Goal: Task Accomplishment & Management: Use online tool/utility

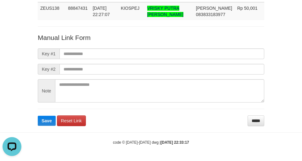
click at [110, 47] on form "Manual Link Form Key #1 Key #2 Note Save Reset Link *****" at bounding box center [151, 79] width 227 height 93
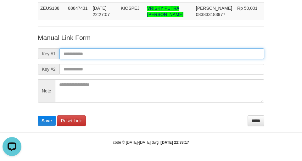
click at [112, 51] on input "text" at bounding box center [162, 54] width 205 height 11
paste input "**********"
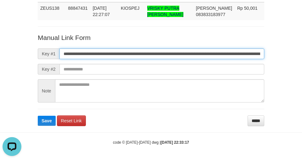
scroll to position [0, 381]
type input "**********"
click at [38, 116] on button "Save" at bounding box center [47, 121] width 18 height 10
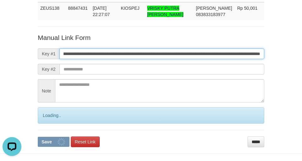
click at [38, 137] on button "Save" at bounding box center [54, 142] width 32 height 10
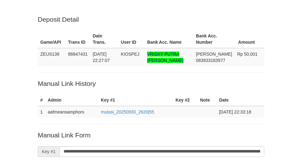
scroll to position [128, 0]
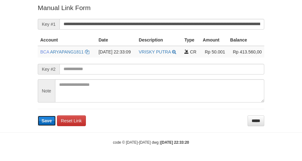
click at [44, 124] on button "Save" at bounding box center [47, 121] width 18 height 10
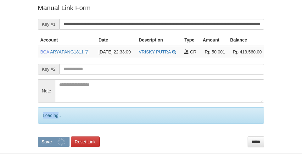
click at [44, 124] on div "Loading.." at bounding box center [151, 115] width 227 height 16
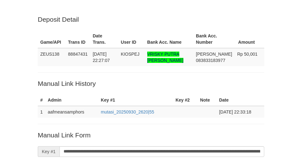
scroll to position [128, 0]
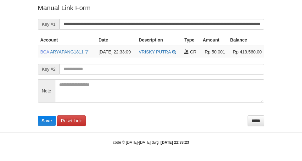
click at [44, 124] on button "Save" at bounding box center [47, 121] width 18 height 10
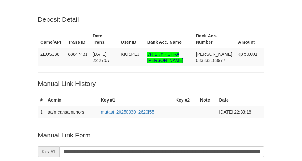
scroll to position [128, 0]
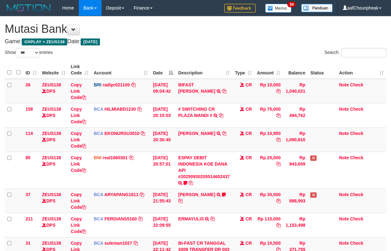
select select "***"
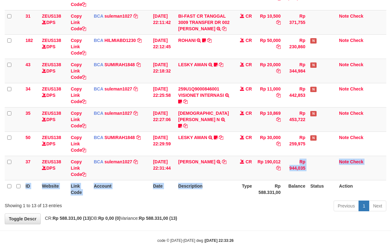
drag, startPoint x: 221, startPoint y: 191, endPoint x: 274, endPoint y: 159, distance: 61.8
click at [222, 189] on table "ID Website Link Code Account Date Description Type Amount Balance Status Action…" at bounding box center [195, 16] width 381 height 364
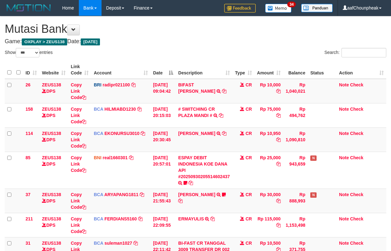
select select "***"
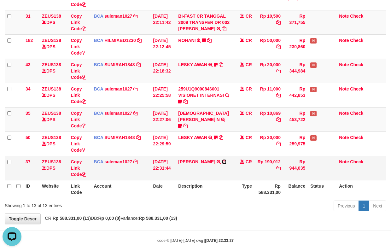
click at [222, 164] on icon at bounding box center [224, 161] width 4 height 4
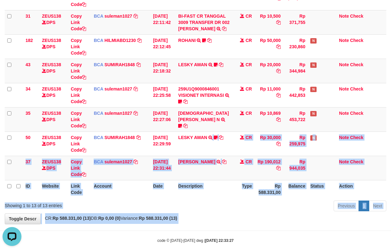
click at [159, 229] on body "Toggle navigation Home Bank Account List Mutasi Bank Search Note Mutasi Deposit…" at bounding box center [195, 16] width 391 height 486
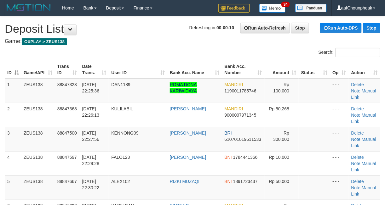
click at [164, 43] on h4 "Game: OXPLAY > ZEUS138" at bounding box center [193, 41] width 376 height 6
click at [76, 73] on th "Trans ID" at bounding box center [67, 70] width 25 height 18
drag, startPoint x: 150, startPoint y: 58, endPoint x: 154, endPoint y: 60, distance: 4.4
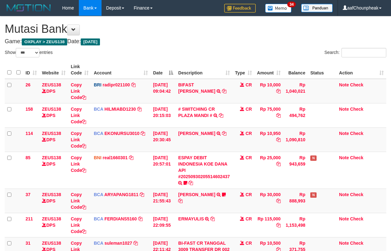
select select "***"
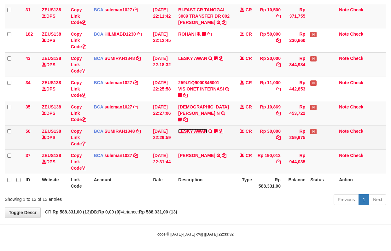
click at [195, 130] on tbody "26 ZEUS138 DPS Copy Link Code BRI radipr021100 DPS REYNALDI ADI PRATAMA mutasi_…" at bounding box center [195, 10] width 381 height 328
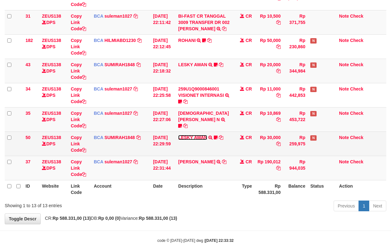
click at [192, 138] on link "LESKY AWAN" at bounding box center [192, 137] width 29 height 5
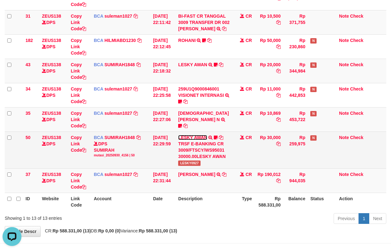
scroll to position [0, 0]
click at [189, 164] on span "LESKY0927" at bounding box center [189, 162] width 22 height 5
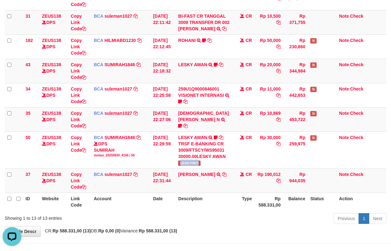
copy span "LESKY0927"
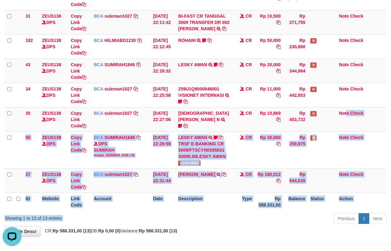
click at [253, 222] on div "Show ** ** ** *** entries Search: ID Website Link Code Account Date Description…" at bounding box center [195, 23] width 381 height 405
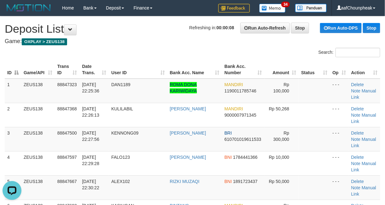
click at [161, 67] on th "User ID" at bounding box center [138, 70] width 59 height 18
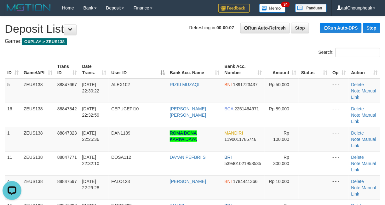
drag, startPoint x: 153, startPoint y: 41, endPoint x: 1, endPoint y: 95, distance: 161.2
click at [153, 41] on h4 "Game: OXPLAY > ZEUS138" at bounding box center [193, 41] width 376 height 6
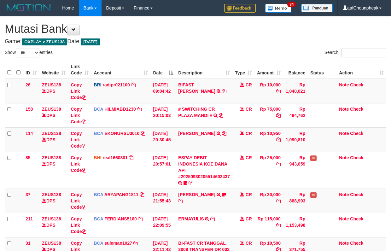
select select "***"
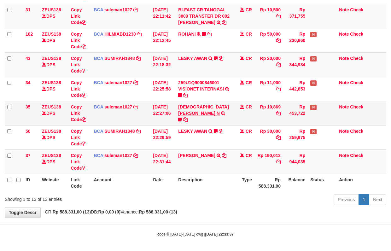
scroll to position [227, 0]
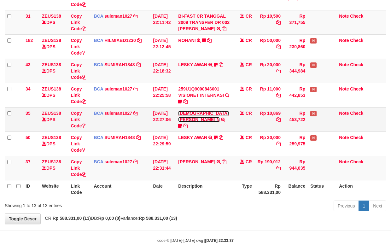
click at [189, 115] on link "MUHAMMAD TAJUDIN N" at bounding box center [203, 116] width 50 height 11
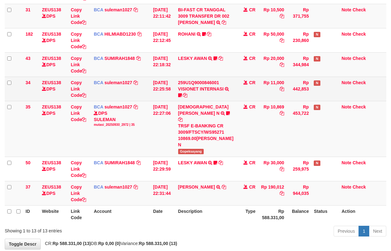
click at [190, 98] on td "259U1Q9000846001 VISIONET INTERNASI TRSF E-BANKING CR 3009/FTSCY/WS95051 11000.…" at bounding box center [205, 89] width 60 height 24
click at [190, 91] on link "259U1Q9000846001 VISIONET INTERNASI" at bounding box center [201, 85] width 46 height 11
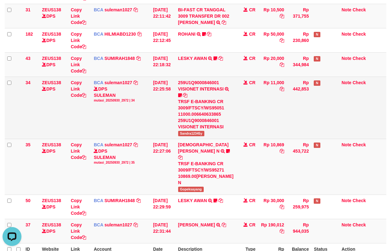
click at [188, 139] on td "259U1Q9000846001 VISIONET INTERNASI TRSF E-BANKING CR 3009/FTSCY/WS95051 11000.…" at bounding box center [205, 108] width 60 height 62
copy span "Sandra12345y"
drag, startPoint x: 79, startPoint y: 101, endPoint x: 127, endPoint y: 112, distance: 49.1
click at [79, 98] on link "Copy Link Code" at bounding box center [78, 89] width 15 height 18
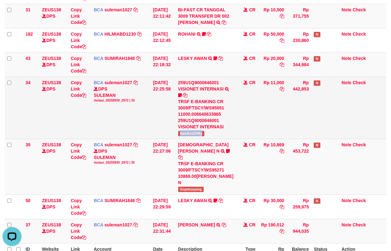
copy span "Sandra12345y"
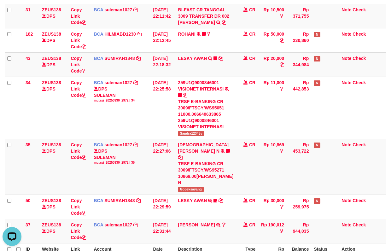
scroll to position [79, 0]
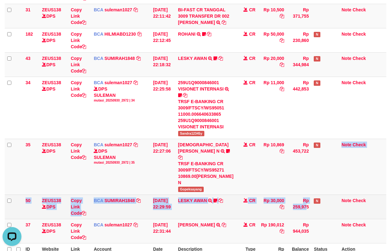
drag, startPoint x: 290, startPoint y: 204, endPoint x: 291, endPoint y: 210, distance: 7.0
click at [291, 205] on tbody "26 ZEUS138 DPS Copy Link Code BRI radipr021100 DPS REYNALDI ADI PRATAMA mutasi_…" at bounding box center [195, 47] width 381 height 391
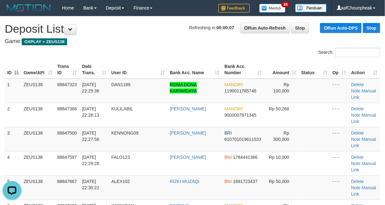
click at [233, 49] on div "Search:" at bounding box center [288, 53] width 183 height 11
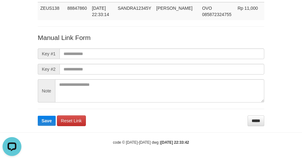
click at [127, 59] on form "Manual Link Form Key #1 Key #2 Note Save Reset Link *****" at bounding box center [151, 79] width 227 height 93
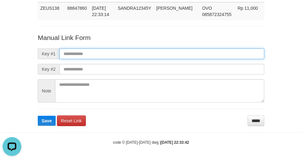
click at [131, 51] on input "text" at bounding box center [162, 54] width 205 height 11
paste input "**********"
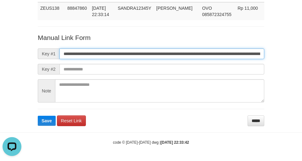
scroll to position [0, 342]
type input "**********"
click at [38, 116] on button "Save" at bounding box center [47, 121] width 18 height 10
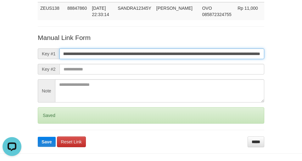
click at [38, 137] on button "Save" at bounding box center [47, 142] width 18 height 10
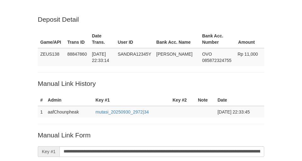
scroll to position [134, 0]
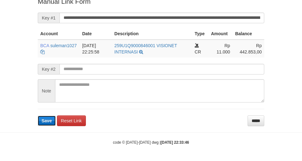
click at [47, 123] on button "Save" at bounding box center [47, 121] width 18 height 10
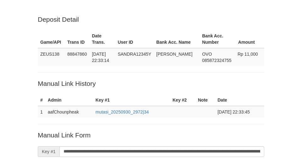
scroll to position [133, 0]
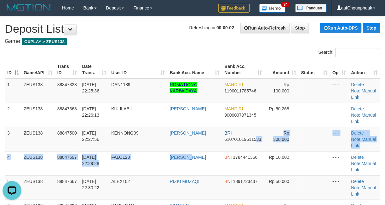
drag, startPoint x: 209, startPoint y: 140, endPoint x: 2, endPoint y: 158, distance: 208.4
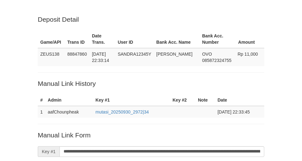
scroll to position [133, 0]
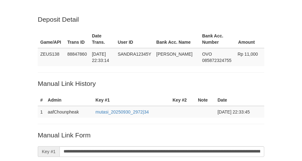
scroll to position [133, 0]
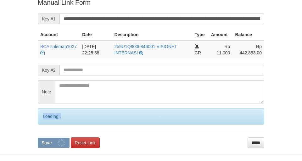
scroll to position [133, 0]
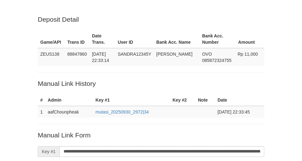
scroll to position [133, 0]
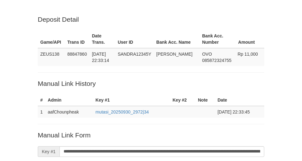
scroll to position [133, 0]
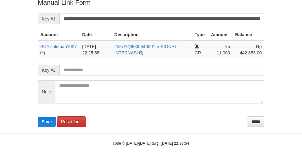
click at [47, 123] on span "Save" at bounding box center [47, 121] width 10 height 5
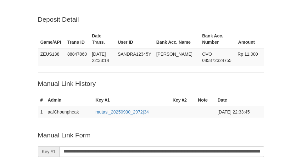
scroll to position [133, 0]
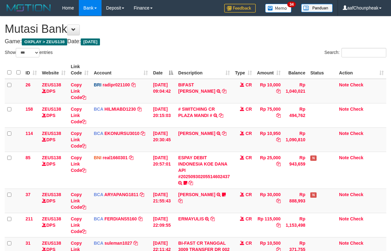
select select "***"
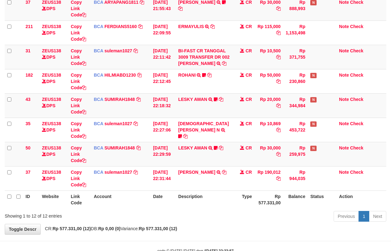
scroll to position [212, 0]
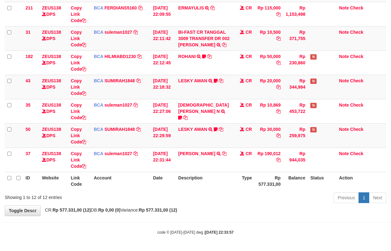
drag, startPoint x: 181, startPoint y: 211, endPoint x: 189, endPoint y: 207, distance: 8.6
click at [188, 216] on body "Toggle navigation Home Bank Account List Mutasi Bank Search Note Mutasi Deposit…" at bounding box center [195, 20] width 391 height 462
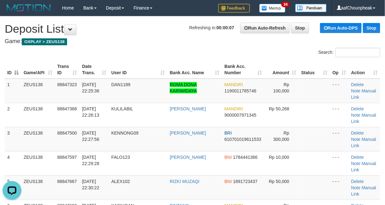
click at [192, 42] on h4 "Game: OXPLAY > ZEUS138" at bounding box center [193, 41] width 376 height 6
drag, startPoint x: 192, startPoint y: 42, endPoint x: 139, endPoint y: 47, distance: 53.2
click at [173, 43] on h4 "Game: OXPLAY > ZEUS138" at bounding box center [193, 41] width 376 height 6
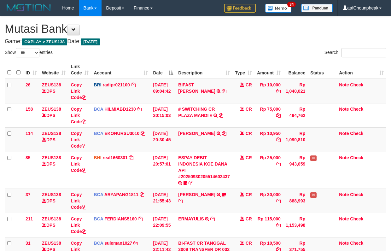
select select "***"
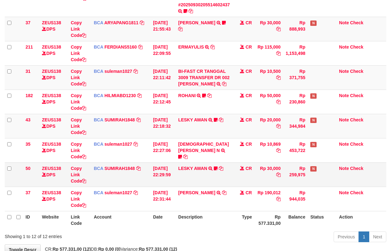
scroll to position [212, 0]
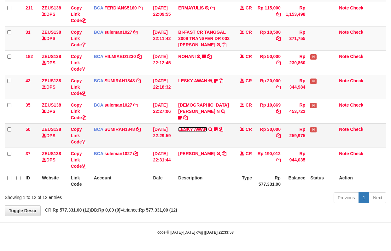
click at [188, 127] on link "LESKY AWAN" at bounding box center [192, 129] width 29 height 5
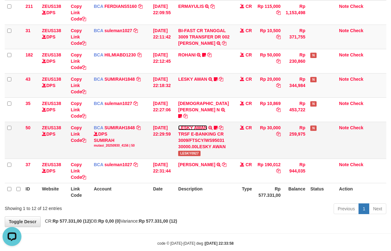
scroll to position [0, 0]
click at [192, 153] on span "LESKY0927" at bounding box center [189, 153] width 22 height 5
copy span "LESKY0927"
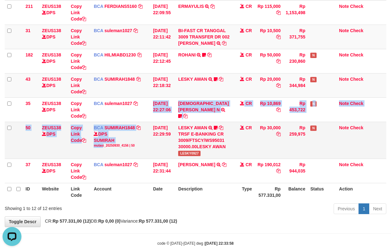
drag, startPoint x: 103, startPoint y: 150, endPoint x: 103, endPoint y: 154, distance: 4.1
click at [103, 154] on tbody "26 ZEUS138 DPS Copy Link Code BRI radipr021100 DPS REYNALDI ADI PRATAMA mutasi_…" at bounding box center [195, 24] width 381 height 317
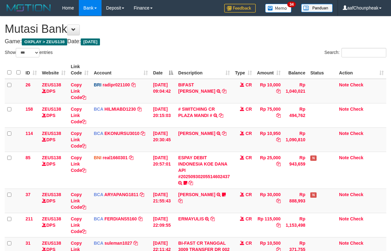
select select "***"
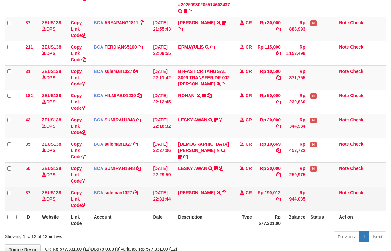
scroll to position [212, 0]
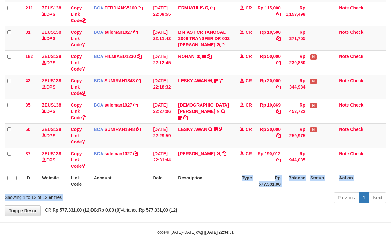
drag, startPoint x: 225, startPoint y: 183, endPoint x: 225, endPoint y: 195, distance: 12.0
click at [225, 195] on div "Show ** ** ** *** entries Search: ID Website Link Code Account Date Description…" at bounding box center [195, 21] width 381 height 368
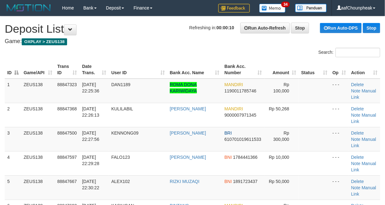
click at [119, 35] on h1 "Refreshing in: 00:00:10 Run Auto-Refresh Stop Run Auto-DPS Stop Deposit List" at bounding box center [193, 29] width 376 height 13
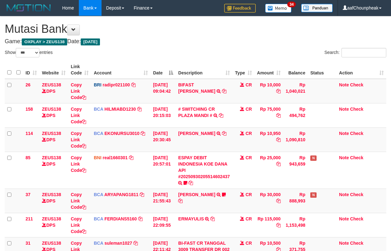
select select "***"
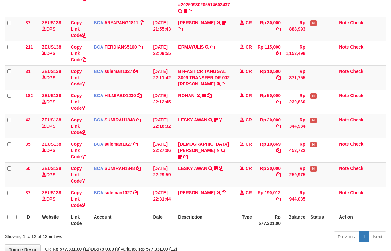
scroll to position [212, 0]
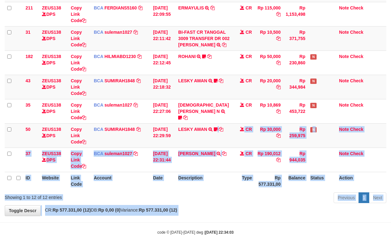
click at [193, 217] on body "Toggle navigation Home Bank Account List Mutasi Bank Search Note Mutasi Deposit…" at bounding box center [195, 20] width 391 height 462
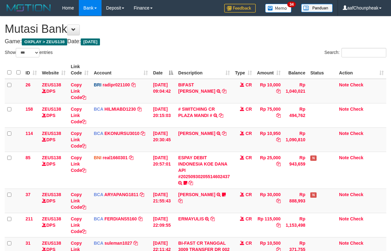
select select "***"
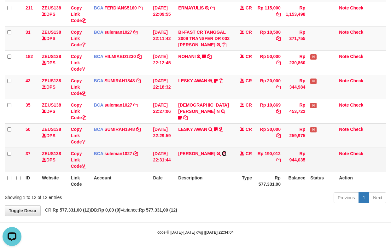
click at [222, 156] on icon at bounding box center [224, 153] width 4 height 4
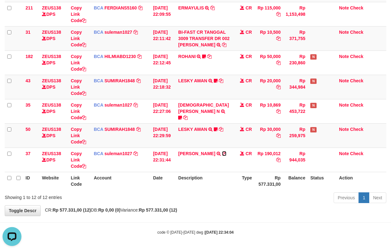
drag, startPoint x: 183, startPoint y: 158, endPoint x: 395, endPoint y: 112, distance: 217.4
click at [222, 156] on icon at bounding box center [224, 153] width 4 height 4
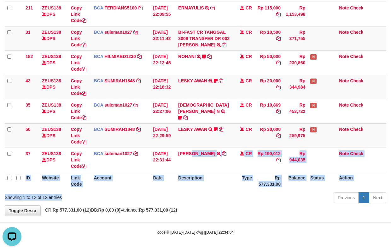
drag, startPoint x: 137, startPoint y: 195, endPoint x: 164, endPoint y: 178, distance: 32.3
click at [141, 190] on div "ID Website Link Code Account Date Description Type Amount Balance Status Action…" at bounding box center [195, 19] width 391 height 343
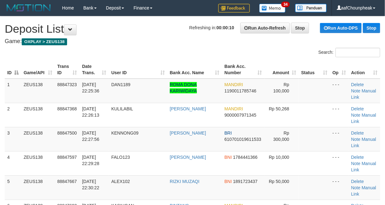
drag, startPoint x: 146, startPoint y: 59, endPoint x: 0, endPoint y: 101, distance: 151.7
click at [166, 53] on div "Search:" at bounding box center [192, 53] width 385 height 11
drag, startPoint x: 165, startPoint y: 53, endPoint x: 115, endPoint y: 74, distance: 54.8
click at [158, 57] on div "Search:" at bounding box center [192, 53] width 385 height 11
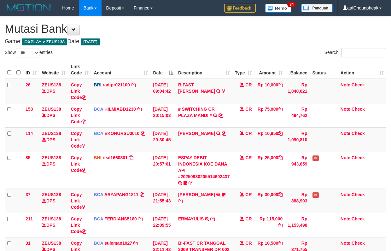
select select "***"
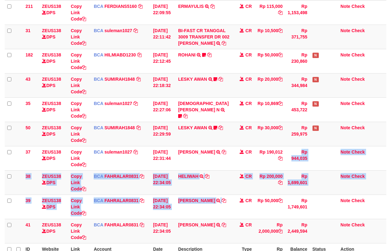
scroll to position [241, 0]
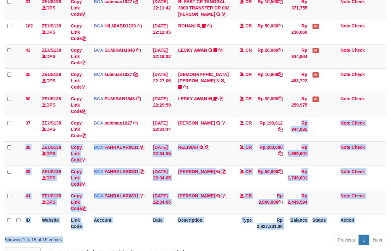
click at [251, 246] on div "Show ** ** ** *** entries Search: ID Website Link Code Account Date Description…" at bounding box center [195, 27] width 381 height 441
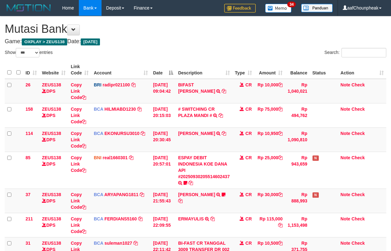
select select "***"
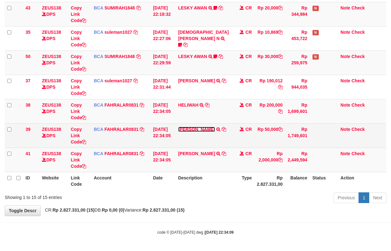
click at [183, 128] on link "[PERSON_NAME]" at bounding box center [196, 129] width 37 height 5
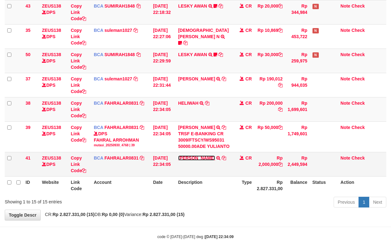
click at [198, 159] on link "[PERSON_NAME]" at bounding box center [196, 157] width 37 height 5
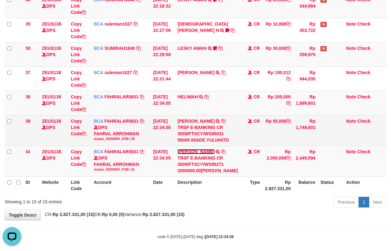
scroll to position [0, 0]
click at [222, 123] on icon at bounding box center [223, 121] width 4 height 4
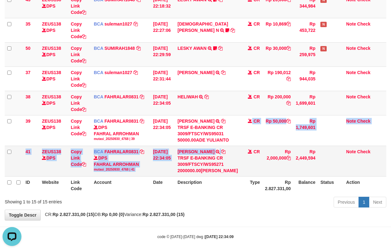
drag, startPoint x: 221, startPoint y: 152, endPoint x: 222, endPoint y: 161, distance: 9.5
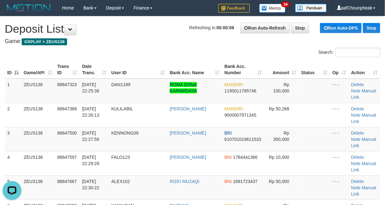
click at [129, 52] on div "Search:" at bounding box center [192, 53] width 385 height 11
drag, startPoint x: 129, startPoint y: 52, endPoint x: 2, endPoint y: 91, distance: 133.3
click at [101, 57] on div "Search:" at bounding box center [192, 53] width 385 height 11
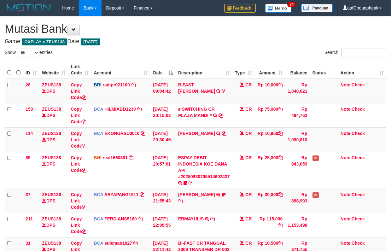
select select "***"
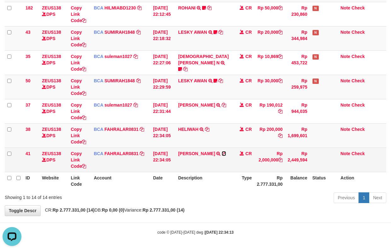
click at [221, 153] on icon at bounding box center [223, 153] width 4 height 4
drag, startPoint x: 219, startPoint y: 153, endPoint x: 236, endPoint y: 148, distance: 17.7
click at [222, 152] on td "FERY PERADI TRSF E-BANKING CR 3009/FTSCY/WS95271 2000000.00FERY PERADI" at bounding box center [203, 159] width 57 height 24
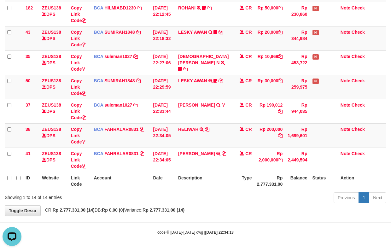
drag, startPoint x: 263, startPoint y: 134, endPoint x: 253, endPoint y: 175, distance: 42.9
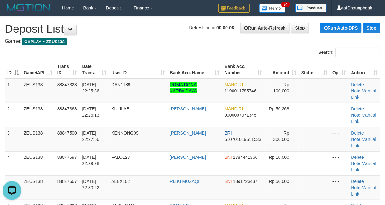
drag, startPoint x: 114, startPoint y: 46, endPoint x: 123, endPoint y: 51, distance: 10.3
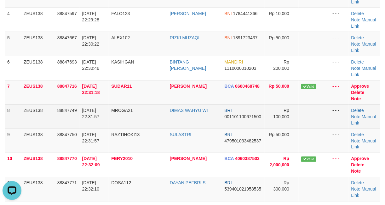
drag, startPoint x: 148, startPoint y: 54, endPoint x: 76, endPoint y: 67, distance: 72.7
click at [133, 80] on td "SUDAR11" at bounding box center [138, 92] width 59 height 24
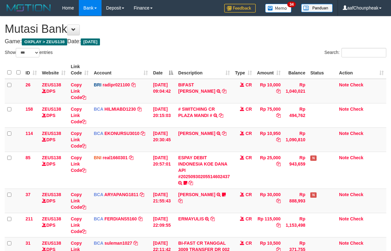
select select "***"
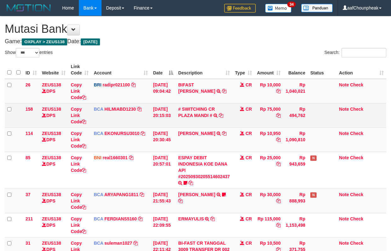
scroll to position [212, 0]
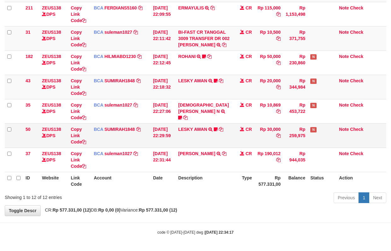
click at [198, 123] on td "LESKY AWAN TRSF E-BANKING CR 3009/FTSCY/WS95031 30000.00LESKY AWAN LESKY0927" at bounding box center [203, 135] width 57 height 24
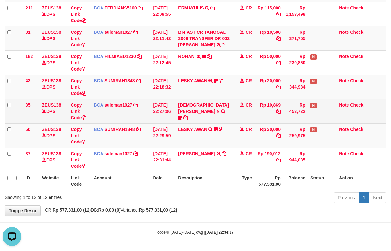
scroll to position [0, 0]
click at [202, 100] on td "MUHAMMAD TAJUDIN N TRSF E-BANKING CR 3009/FTSCY/WS95271 10869.00MUHAMMAD TAJUDI…" at bounding box center [203, 111] width 57 height 24
click at [199, 103] on link "MUHAMMAD TAJUDIN N" at bounding box center [203, 107] width 50 height 11
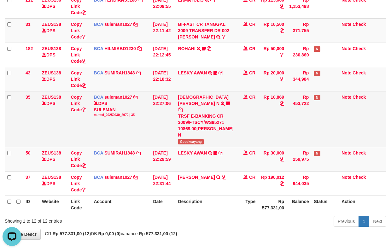
click at [190, 139] on span "Gopeksayang" at bounding box center [191, 141] width 26 height 5
copy span "Gopeksayang"
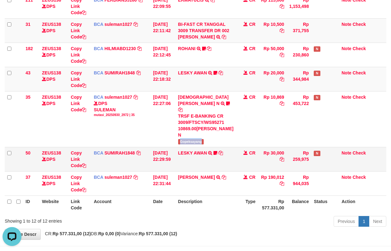
drag, startPoint x: 212, startPoint y: 144, endPoint x: 214, endPoint y: 167, distance: 23.4
click at [214, 167] on tbody "26 ZEUS138 DPS Copy Link Code BRI radipr021100 DPS REYNALDI ADI PRATAMA mutasi_…" at bounding box center [195, 30] width 381 height 329
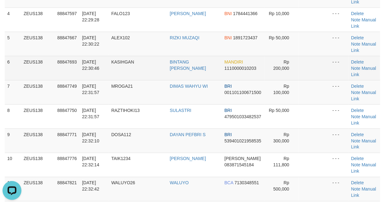
click at [144, 56] on td "KASIHGAN" at bounding box center [138, 68] width 59 height 24
drag, startPoint x: 144, startPoint y: 40, endPoint x: 125, endPoint y: 41, distance: 18.6
click at [134, 56] on td "KASIHGAN" at bounding box center [138, 68] width 59 height 24
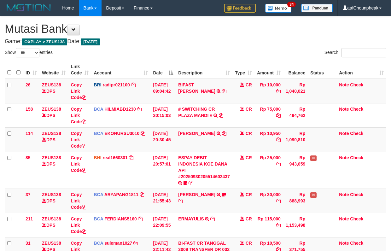
select select "***"
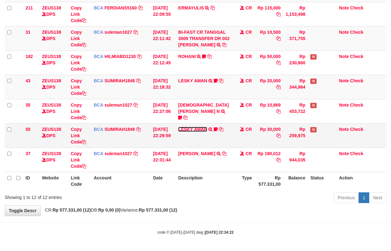
click at [193, 127] on link "LESKY AWAN" at bounding box center [192, 129] width 29 height 5
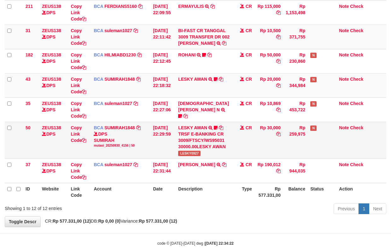
click at [189, 157] on td "LESKY AWAN TRSF E-BANKING CR 3009/FTSCY/WS95031 30000.00LESKY AWAN LESKY0927" at bounding box center [203, 140] width 57 height 37
copy span "LESKY0927"
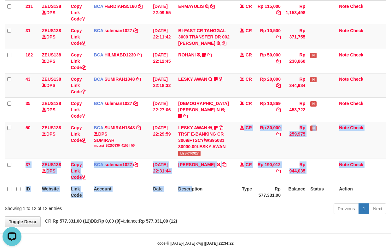
drag, startPoint x: 244, startPoint y: 132, endPoint x: 193, endPoint y: 194, distance: 80.0
click at [193, 194] on table "ID Website Link Code Account Date Description Type Amount Balance Status Action…" at bounding box center [195, 24] width 381 height 352
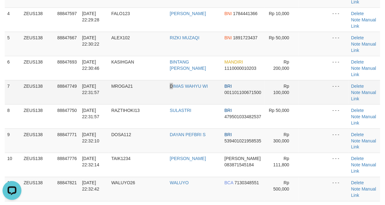
click at [177, 80] on td "DIMAS WAHYU WI" at bounding box center [194, 92] width 55 height 24
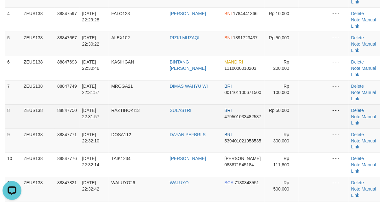
drag, startPoint x: 151, startPoint y: 69, endPoint x: 86, endPoint y: 76, distance: 64.9
click at [149, 105] on td "RAZTIHOKI13" at bounding box center [138, 117] width 59 height 24
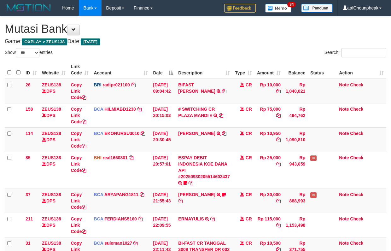
select select "***"
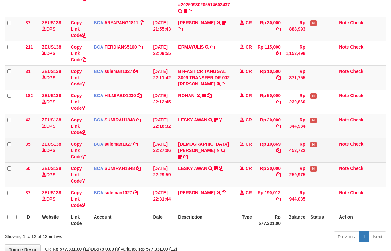
scroll to position [212, 0]
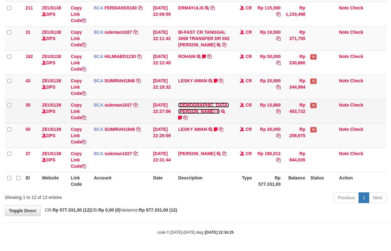
click at [197, 105] on link "MUHAMMAD TAJUDIN N" at bounding box center [203, 107] width 50 height 11
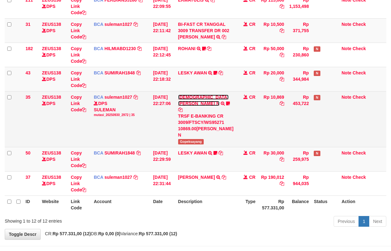
click at [198, 104] on link "MUHAMMAD TAJUDIN N" at bounding box center [203, 100] width 50 height 11
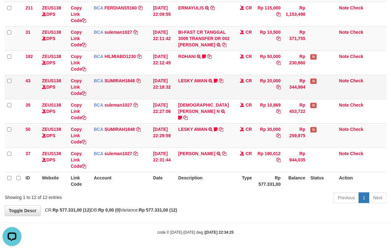
scroll to position [0, 0]
click at [202, 94] on td "LESKY AWAN TRSF E-BANKING CR 3009/FTSCY/WS95031 20000.00LESKY AWAN LESKY0927" at bounding box center [203, 87] width 57 height 24
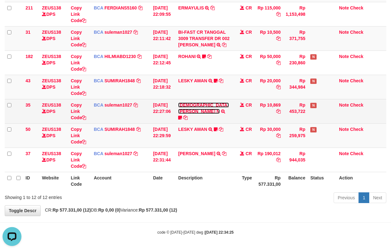
click at [198, 105] on link "MUHAMMAD TAJUDIN N" at bounding box center [203, 107] width 50 height 11
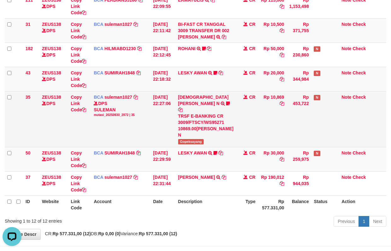
click at [191, 141] on span "Gopeksayang" at bounding box center [191, 141] width 26 height 5
copy span "Gopeksayang"
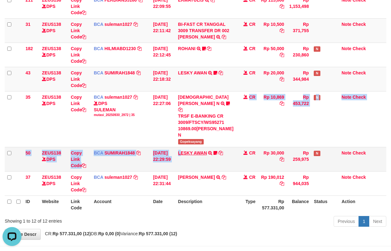
click at [182, 154] on tbody "26 ZEUS138 DPS Copy Link Code BRI radipr021100 DPS REYNALDI ADI PRATAMA mutasi_…" at bounding box center [195, 30] width 381 height 329
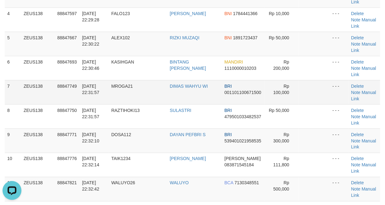
click at [137, 80] on td "MROGA21" at bounding box center [138, 92] width 59 height 24
drag, startPoint x: 144, startPoint y: 52, endPoint x: 1, endPoint y: 73, distance: 145.3
click at [133, 80] on td "MROGA21" at bounding box center [138, 92] width 59 height 24
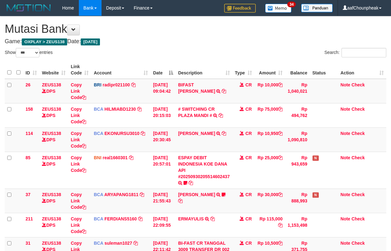
select select "***"
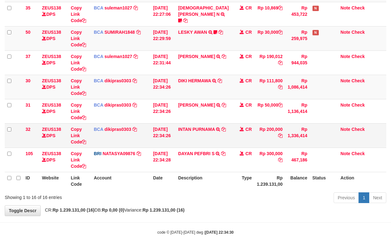
click at [194, 140] on td "INTAN PURNAMA TRSF E-BANKING CR 3009/FTSCY/WS95031 200000.00INTAN PURNAMA" at bounding box center [203, 135] width 57 height 24
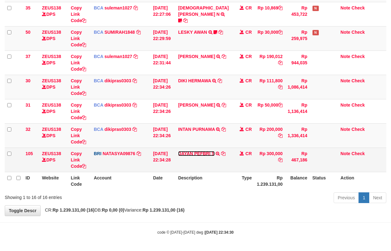
click at [196, 152] on link "DAYAN PEFBRI S" at bounding box center [196, 153] width 37 height 5
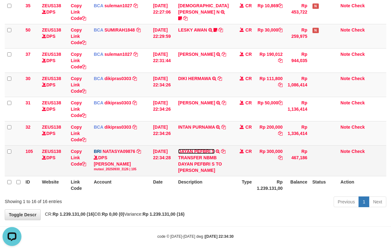
scroll to position [0, 0]
click at [222, 152] on icon at bounding box center [223, 151] width 4 height 4
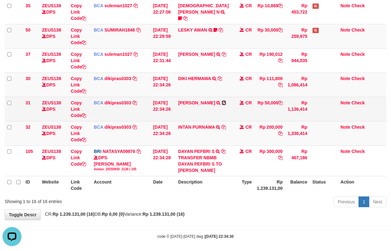
click at [226, 102] on icon at bounding box center [223, 103] width 4 height 4
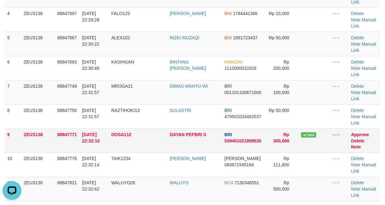
drag, startPoint x: 119, startPoint y: 79, endPoint x: 138, endPoint y: 85, distance: 19.7
click at [124, 129] on td "DOSA112" at bounding box center [138, 141] width 59 height 24
click at [164, 129] on td "DOSA112" at bounding box center [138, 141] width 59 height 24
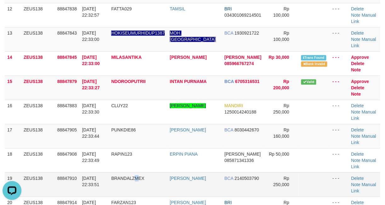
drag, startPoint x: 141, startPoint y: 73, endPoint x: 110, endPoint y: 70, distance: 31.0
click at [135, 173] on td "BRANDALZMEX" at bounding box center [138, 185] width 59 height 24
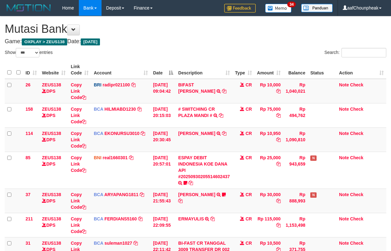
select select "***"
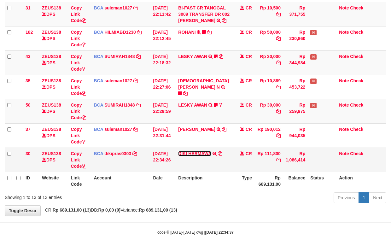
click at [190, 151] on link "DIKI HERMAWA" at bounding box center [194, 153] width 33 height 5
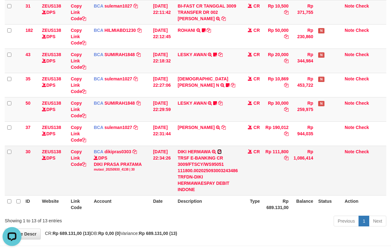
click at [221, 152] on icon at bounding box center [219, 151] width 4 height 4
drag, startPoint x: 170, startPoint y: 175, endPoint x: 394, endPoint y: 135, distance: 227.0
click at [189, 167] on div "TRSF E-BANKING CR 3009/FTSCY/WS95051 111800.002025093003243486 TRFDN-DIKI HERMA…" at bounding box center [208, 174] width 60 height 38
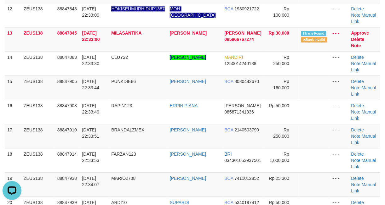
drag, startPoint x: 115, startPoint y: 111, endPoint x: 161, endPoint y: 128, distance: 49.1
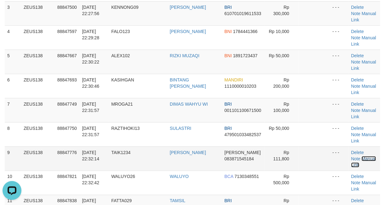
click at [351, 157] on link "Manual Link" at bounding box center [363, 162] width 25 height 11
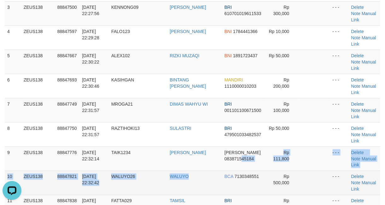
drag, startPoint x: 201, startPoint y: 125, endPoint x: 53, endPoint y: 137, distance: 148.0
click at [200, 131] on tbody "1 ZEUS138 88847323 30/09/2025 22:25:36 DAN1189 ROMA DONA KARIWIDAYA MANDIRI 119…" at bounding box center [193, 208] width 376 height 510
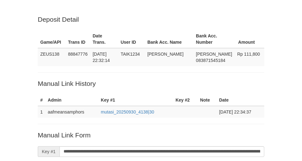
scroll to position [128, 0]
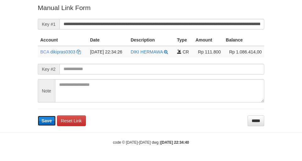
click at [54, 117] on button "Save" at bounding box center [47, 121] width 18 height 10
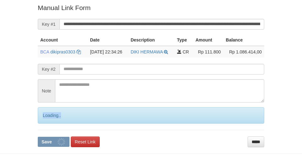
click at [53, 122] on div "Loading.." at bounding box center [151, 115] width 227 height 16
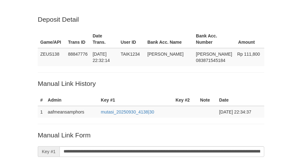
scroll to position [128, 0]
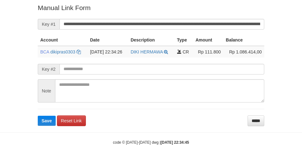
click at [127, 10] on p "Manual Link Form" at bounding box center [151, 7] width 227 height 9
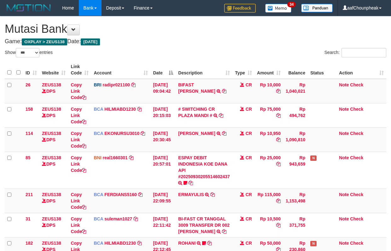
select select "***"
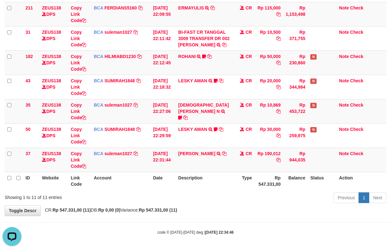
click at [235, 180] on th "Type" at bounding box center [243, 181] width 22 height 18
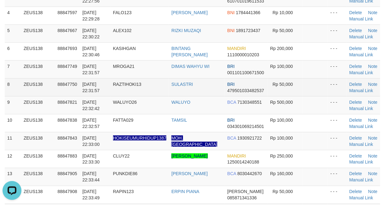
drag, startPoint x: 175, startPoint y: 90, endPoint x: 194, endPoint y: 94, distance: 19.3
click at [182, 93] on td "SULASTRI" at bounding box center [197, 87] width 56 height 18
drag, startPoint x: 139, startPoint y: 87, endPoint x: 115, endPoint y: 90, distance: 24.1
click at [129, 89] on td "RAZTIHOKI13" at bounding box center [140, 87] width 59 height 18
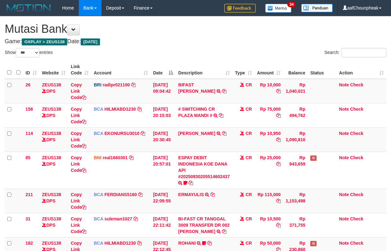
select select "***"
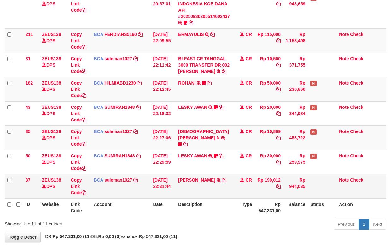
scroll to position [188, 0]
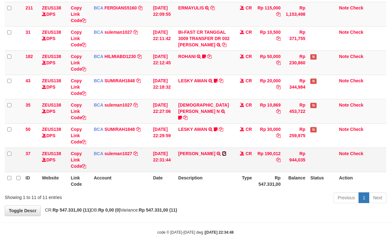
click at [222, 156] on icon at bounding box center [224, 153] width 4 height 4
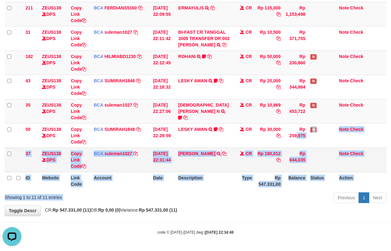
drag, startPoint x: 222, startPoint y: 191, endPoint x: 276, endPoint y: 162, distance: 61.5
click at [229, 186] on table "ID Website Link Code Account Date Description Type Amount Balance Status Action…" at bounding box center [195, 31] width 381 height 315
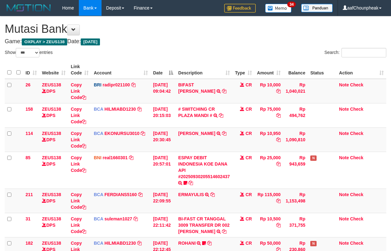
select select "***"
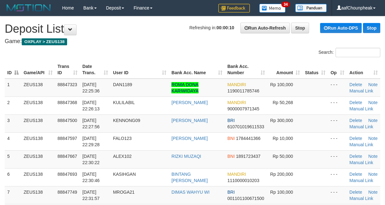
scroll to position [126, 0]
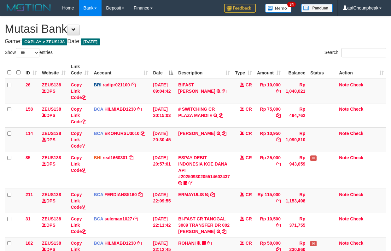
select select "***"
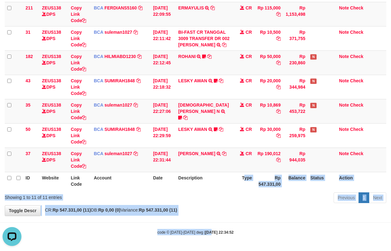
drag, startPoint x: 210, startPoint y: 217, endPoint x: 206, endPoint y: 224, distance: 8.5
click at [206, 224] on body "Toggle navigation Home Bank Account List Mutasi Bank Search Note Mutasi Deposit…" at bounding box center [195, 31] width 391 height 437
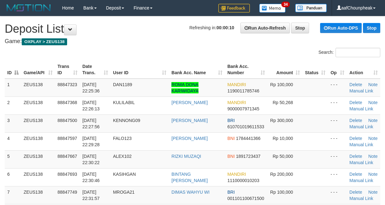
scroll to position [126, 0]
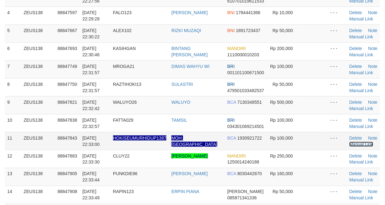
click at [358, 143] on link "Manual Link" at bounding box center [361, 144] width 24 height 5
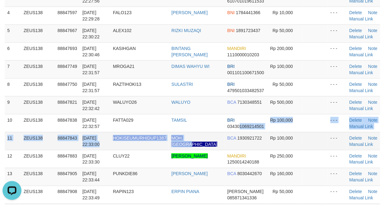
drag, startPoint x: 217, startPoint y: 143, endPoint x: 0, endPoint y: 155, distance: 217.1
click at [217, 144] on tbody "1 ZEUS138 88847323 [DATE] 22:25:36 DAN1189 ROMA [PERSON_NAME] KARIWIDAYA MANDIR…" at bounding box center [193, 133] width 376 height 360
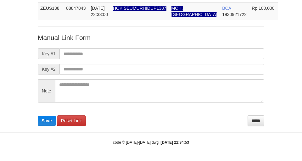
scroll to position [46, 0]
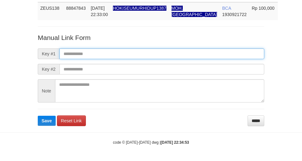
click at [149, 50] on input "text" at bounding box center [162, 54] width 205 height 11
type input "**********"
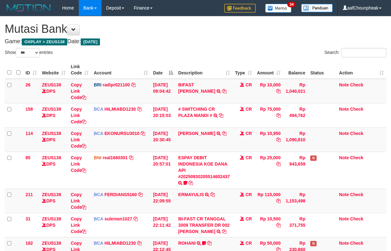
select select "***"
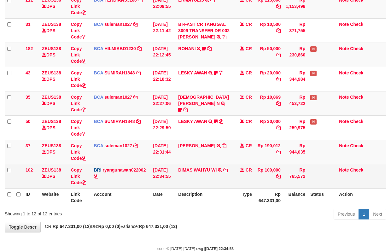
scroll to position [188, 0]
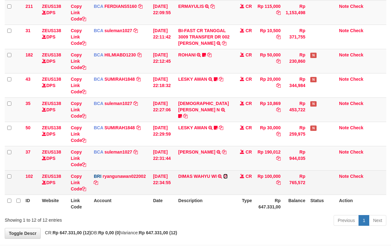
click at [227, 175] on icon at bounding box center [225, 176] width 4 height 4
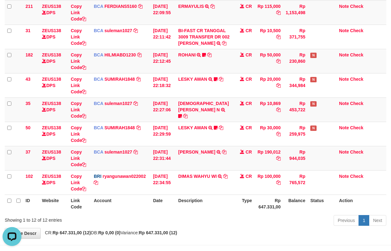
scroll to position [0, 0]
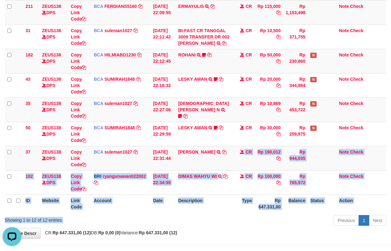
drag, startPoint x: 238, startPoint y: 163, endPoint x: 197, endPoint y: 227, distance: 76.7
click at [197, 227] on div "Show ** ** ** *** entries Search: ID Website Link Code Account Date Description…" at bounding box center [195, 44] width 381 height 368
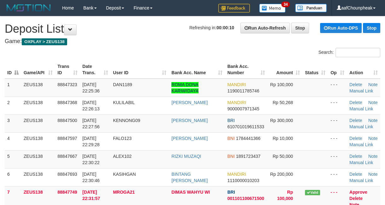
scroll to position [126, 0]
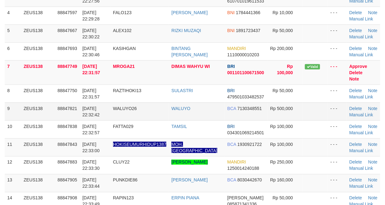
drag, startPoint x: 101, startPoint y: 92, endPoint x: 118, endPoint y: 104, distance: 20.3
click at [104, 94] on td "[DATE] 22:31:57" at bounding box center [95, 94] width 31 height 18
drag, startPoint x: 160, startPoint y: 106, endPoint x: 112, endPoint y: 110, distance: 49.0
click at [154, 105] on td "WALUYO26" at bounding box center [140, 112] width 59 height 18
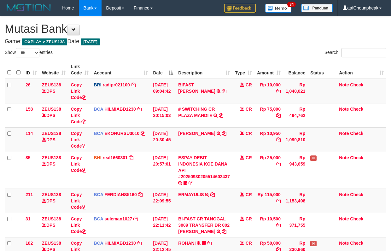
select select "***"
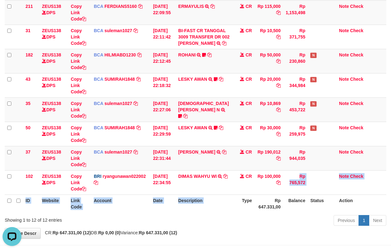
click at [235, 203] on table "ID Website Link Code Account Date Description Type Amount Balance Status Action…" at bounding box center [195, 43] width 381 height 340
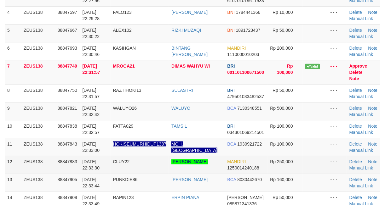
scroll to position [126, 0]
click at [357, 166] on link "Manual Link" at bounding box center [361, 168] width 24 height 5
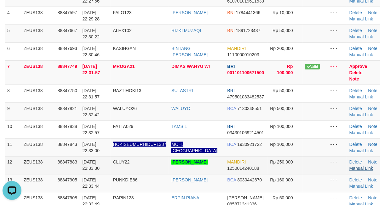
scroll to position [0, 0]
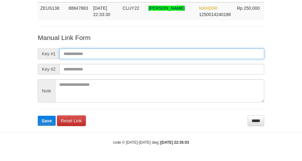
click at [126, 52] on input "text" at bounding box center [162, 54] width 205 height 11
drag, startPoint x: 181, startPoint y: 55, endPoint x: 183, endPoint y: 59, distance: 4.9
click at [181, 55] on input "text" at bounding box center [162, 54] width 205 height 11
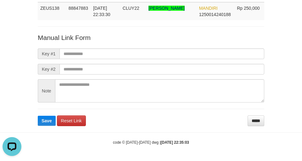
click at [192, 60] on form "Manual Link Form Key #1 Key #2 Note Save Reset Link *****" at bounding box center [151, 79] width 227 height 93
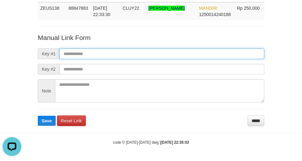
click at [193, 57] on input "text" at bounding box center [162, 54] width 205 height 11
click at [190, 55] on input "text" at bounding box center [162, 54] width 205 height 11
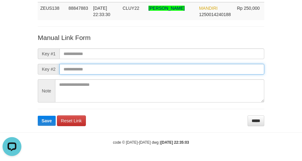
click at [193, 71] on input "text" at bounding box center [162, 69] width 205 height 11
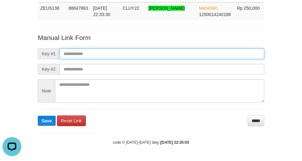
click at [192, 54] on input "text" at bounding box center [162, 54] width 205 height 11
click at [195, 54] on input "text" at bounding box center [162, 54] width 205 height 11
click at [193, 56] on input "text" at bounding box center [162, 54] width 205 height 11
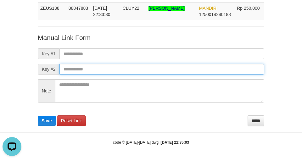
click at [194, 70] on input "text" at bounding box center [162, 69] width 205 height 11
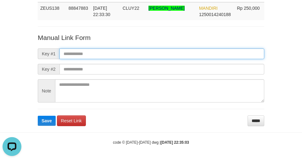
click at [192, 55] on input "text" at bounding box center [162, 54] width 205 height 11
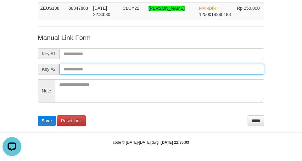
click at [192, 71] on input "text" at bounding box center [162, 69] width 205 height 11
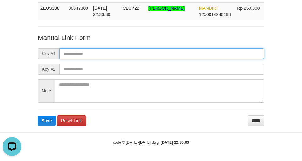
click at [191, 57] on input "text" at bounding box center [162, 54] width 205 height 11
click at [192, 55] on input "text" at bounding box center [162, 54] width 205 height 11
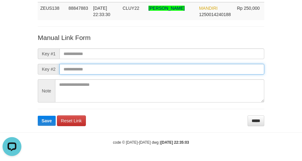
drag, startPoint x: 192, startPoint y: 73, endPoint x: 191, endPoint y: 69, distance: 4.5
click at [192, 72] on input "text" at bounding box center [162, 69] width 205 height 11
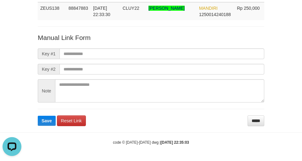
click at [190, 62] on form "Manual Link Form Key #1 Key #2 Note Save Reset Link *****" at bounding box center [151, 79] width 227 height 93
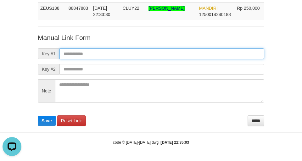
click at [191, 56] on input "text" at bounding box center [162, 54] width 205 height 11
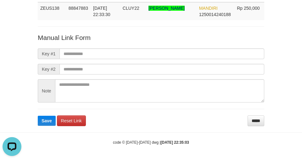
click at [192, 60] on form "Manual Link Form Key #1 Key #2 Note Save Reset Link *****" at bounding box center [151, 79] width 227 height 93
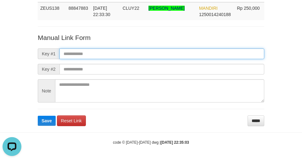
click at [192, 58] on input "text" at bounding box center [162, 54] width 205 height 11
click at [191, 58] on input "text" at bounding box center [162, 54] width 205 height 11
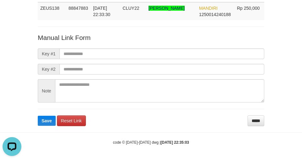
click at [192, 60] on form "Manual Link Form Key #1 Key #2 Note Save Reset Link *****" at bounding box center [151, 79] width 227 height 93
click at [192, 59] on form "Manual Link Form Key #1 Key #2 Note Save Reset Link *****" at bounding box center [151, 79] width 227 height 93
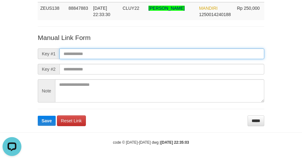
click at [191, 57] on input "text" at bounding box center [162, 54] width 205 height 11
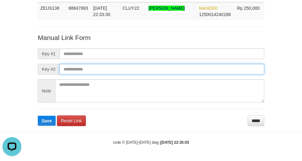
click at [194, 71] on input "text" at bounding box center [162, 69] width 205 height 11
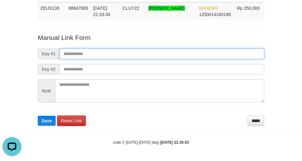
click at [192, 58] on input "text" at bounding box center [162, 54] width 205 height 11
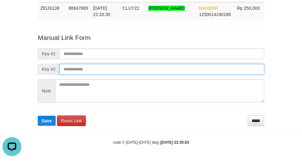
click at [193, 72] on input "text" at bounding box center [162, 69] width 205 height 11
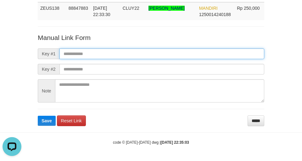
click at [192, 58] on input "text" at bounding box center [162, 54] width 205 height 11
click at [191, 57] on input "text" at bounding box center [162, 54] width 205 height 11
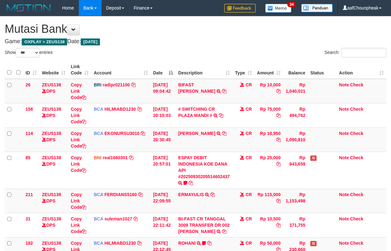
select select "***"
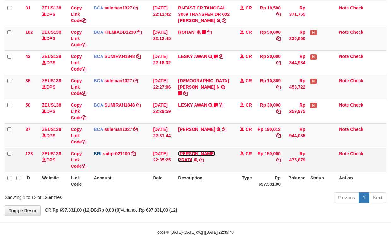
click at [207, 151] on link "[PERSON_NAME] PRATA" at bounding box center [196, 156] width 37 height 11
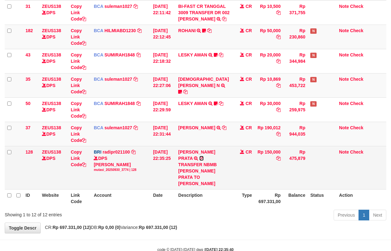
click at [204, 156] on icon at bounding box center [201, 158] width 4 height 4
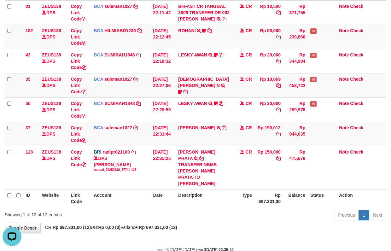
scroll to position [0, 0]
drag, startPoint x: 135, startPoint y: 176, endPoint x: 135, endPoint y: 184, distance: 7.9
click at [135, 184] on table "ID Website Link Code Account Date Description Type Amount Balance Status Action…" at bounding box center [195, 27] width 381 height 359
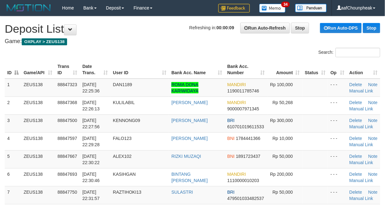
click at [155, 42] on h4 "Game: OXPLAY > ZEUS138" at bounding box center [193, 41] width 376 height 6
drag, startPoint x: 154, startPoint y: 47, endPoint x: 3, endPoint y: 73, distance: 152.9
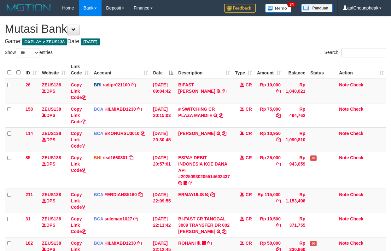
select select "***"
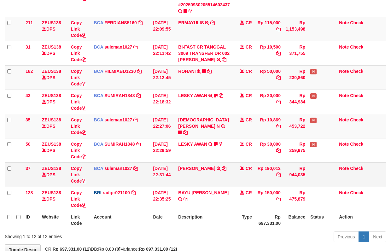
click at [233, 184] on tr "37 ZEUS138 DPS Copy Link Code BCA suleman1027 DPS SULEMAN mutasi_20250930_2972 …" at bounding box center [195, 174] width 381 height 24
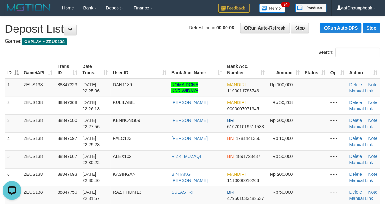
drag, startPoint x: 123, startPoint y: 52, endPoint x: 152, endPoint y: 46, distance: 30.3
click at [124, 52] on div "Search:" at bounding box center [192, 53] width 385 height 11
drag, startPoint x: 167, startPoint y: 42, endPoint x: 140, endPoint y: 44, distance: 26.6
click at [150, 43] on h4 "Game: OXPLAY > ZEUS138" at bounding box center [193, 41] width 376 height 6
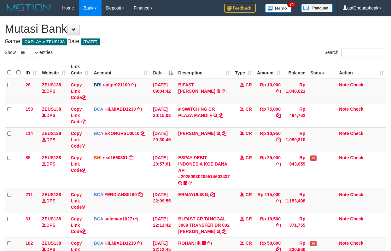
select select "***"
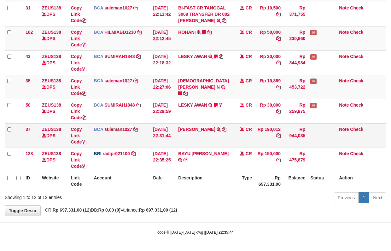
click at [195, 145] on td "YAN ADITYA RAFLIAL TRSF E-BANKING CR 3009/FTSCY/WS95031 190012.00YAN ADITYA RAF…" at bounding box center [203, 135] width 57 height 24
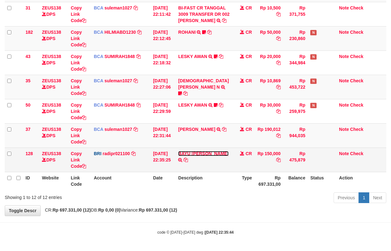
click at [197, 152] on link "BAYU AJI PRATA" at bounding box center [203, 153] width 50 height 5
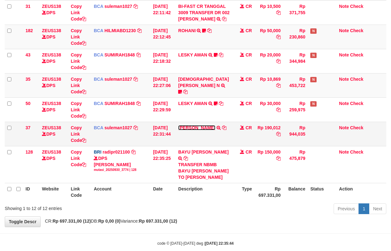
click at [201, 127] on link "YAN ADITYA RAFLIAL" at bounding box center [196, 127] width 37 height 5
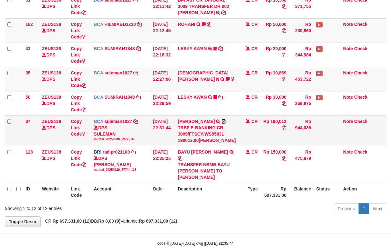
click at [221, 124] on icon at bounding box center [223, 121] width 4 height 4
drag, startPoint x: 182, startPoint y: 134, endPoint x: 396, endPoint y: 79, distance: 221.5
click at [185, 133] on td "YAN ADITYA RAFLIAL TRSF E-BANKING CR 3009/FTSCY/WS95031 190012.00YAN ADITYA RAF…" at bounding box center [206, 130] width 63 height 31
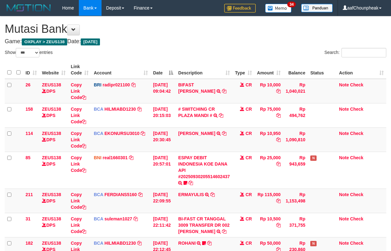
select select "***"
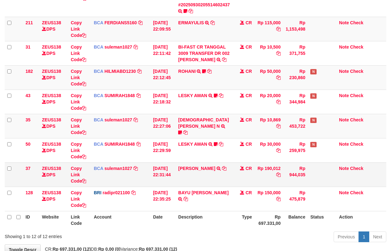
drag, startPoint x: 216, startPoint y: 174, endPoint x: 228, endPoint y: 170, distance: 12.9
click at [226, 172] on td "[PERSON_NAME] TRSF E-BANKING CR 3009/FTSCY/WS95031 190012.00[PERSON_NAME]" at bounding box center [203, 174] width 57 height 24
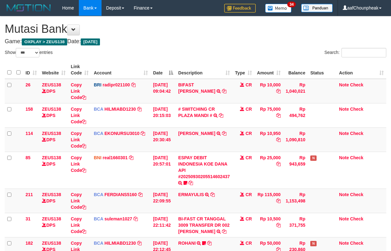
select select "***"
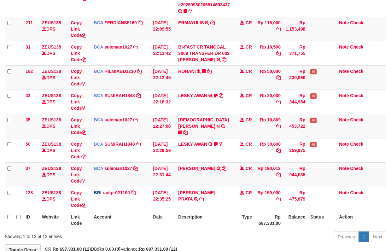
click at [286, 191] on tbody "26 ZEUS138 DPS Copy Link Code BRI radipr021100 DPS [PERSON_NAME] mutasi_2025093…" at bounding box center [195, 59] width 381 height 304
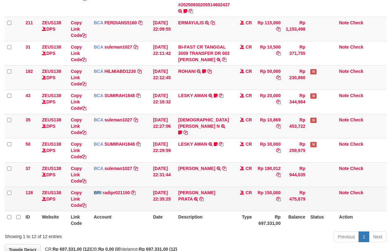
scroll to position [212, 0]
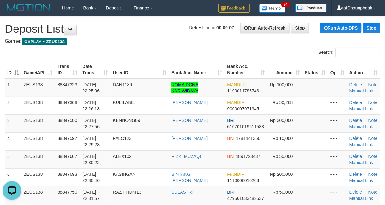
click at [222, 39] on h4 "Game: OXPLAY > ZEUS138" at bounding box center [193, 41] width 376 height 6
drag, startPoint x: 188, startPoint y: 48, endPoint x: 4, endPoint y: 62, distance: 184.8
click at [154, 49] on div "Search:" at bounding box center [192, 53] width 385 height 11
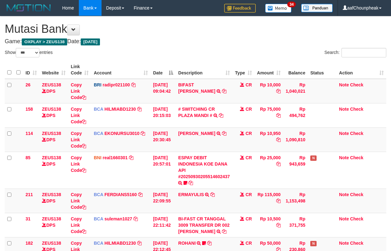
select select "***"
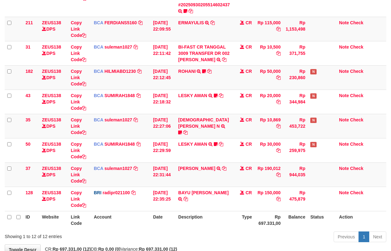
scroll to position [212, 0]
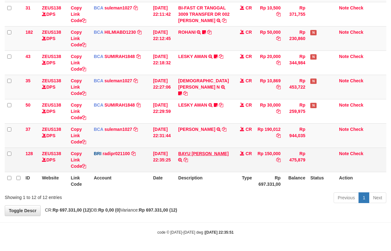
click at [195, 154] on td "BAYU [PERSON_NAME] TRANSFER NBMB BAYU [PERSON_NAME] TO [PERSON_NAME]" at bounding box center [203, 159] width 57 height 24
click at [195, 154] on link "BAYU [PERSON_NAME]" at bounding box center [203, 153] width 50 height 5
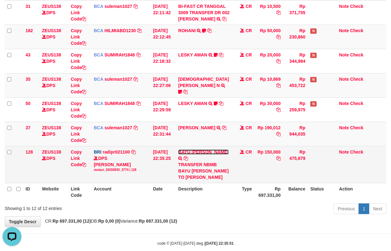
scroll to position [0, 0]
click at [188, 156] on link at bounding box center [185, 158] width 4 height 5
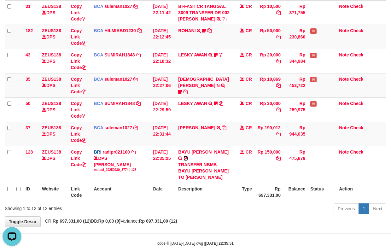
drag, startPoint x: 224, startPoint y: 150, endPoint x: 395, endPoint y: 107, distance: 176.4
click at [225, 149] on td "BAYU [PERSON_NAME] TRANSFER NBMB BAYU [PERSON_NAME] TO [PERSON_NAME]" at bounding box center [203, 164] width 57 height 37
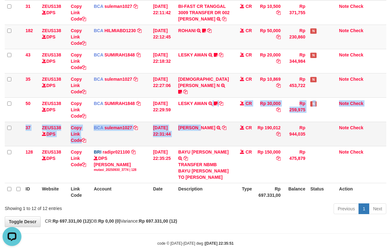
click at [201, 131] on tbody "26 ZEUS138 DPS Copy Link Code BRI radipr021100 DPS REYNALDI ADI PRATAMA mutasi_…" at bounding box center [195, 24] width 381 height 317
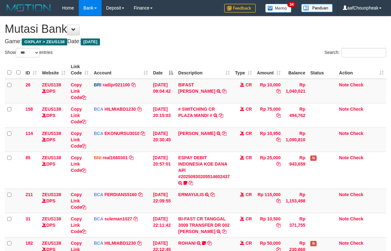
select select "***"
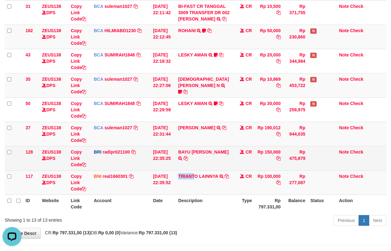
drag, startPoint x: 184, startPoint y: 173, endPoint x: 223, endPoint y: 164, distance: 40.5
click at [196, 175] on td "TRIANTO LAINNYA TRF/PAY/TOP-UP ECHANNEL TRIANTO LAINNYA" at bounding box center [203, 182] width 57 height 24
copy link "TRIANT"
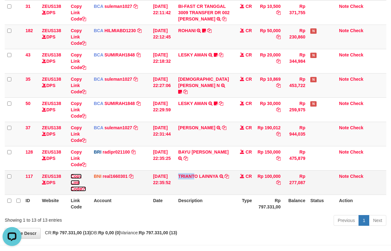
drag, startPoint x: 78, startPoint y: 189, endPoint x: 144, endPoint y: 194, distance: 65.8
click at [78, 189] on link "Copy Link Code" at bounding box center [78, 183] width 15 height 18
copy link "TRIANT"
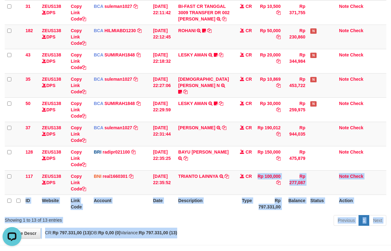
scroll to position [237, 0]
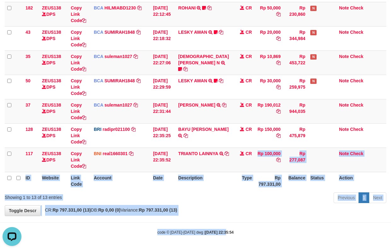
click at [219, 250] on body "Toggle navigation Home Bank Account List Mutasi Bank Search Note Mutasi Deposit…" at bounding box center [195, 8] width 391 height 486
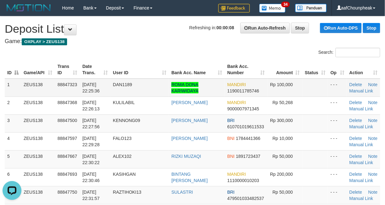
drag, startPoint x: 204, startPoint y: 39, endPoint x: 240, endPoint y: 88, distance: 60.1
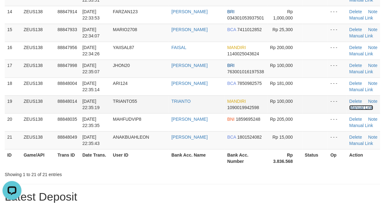
click at [352, 110] on link "Manual Link" at bounding box center [361, 107] width 24 height 5
drag, startPoint x: 156, startPoint y: 187, endPoint x: 151, endPoint y: 187, distance: 5.7
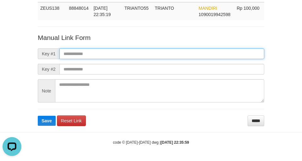
paste input "******"
click at [124, 49] on input "******" at bounding box center [162, 54] width 205 height 11
click at [38, 116] on button "Save" at bounding box center [47, 121] width 18 height 10
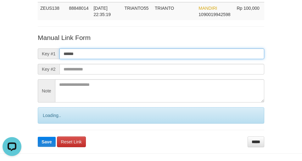
click at [38, 137] on button "Save" at bounding box center [47, 142] width 18 height 10
click at [87, 51] on input "******" at bounding box center [162, 54] width 205 height 11
click at [86, 51] on input "******" at bounding box center [162, 54] width 205 height 11
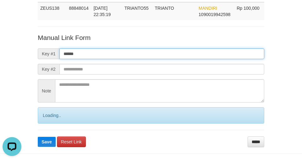
paste input "**********"
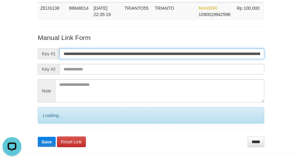
scroll to position [0, 441]
type input "**********"
click at [38, 137] on button "Save" at bounding box center [47, 142] width 18 height 10
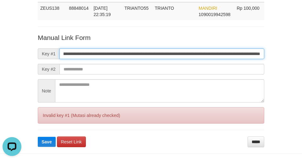
click at [38, 137] on button "Save" at bounding box center [47, 142] width 18 height 10
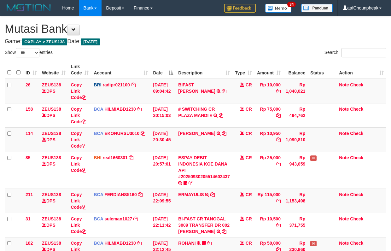
select select "***"
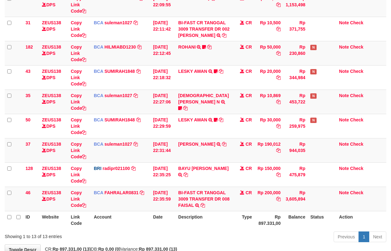
scroll to position [237, 0]
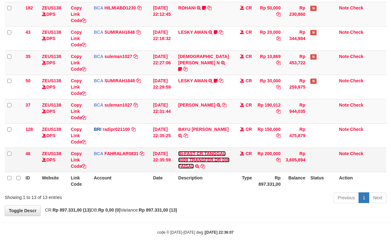
click at [185, 165] on link "BI-FAST CR TANGGAL 3009 TRANSFER DR 008 FAISAL" at bounding box center [203, 160] width 51 height 18
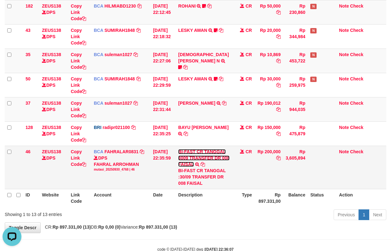
scroll to position [0, 0]
click at [197, 180] on div "BI-FAST CR TANGGAL :30/09 TRANSFER DR 008 FAISAL" at bounding box center [204, 176] width 52 height 19
click at [197, 182] on div "BI-FAST CR TANGGAL :30/09 TRANSFER DR 008 FAISAL" at bounding box center [204, 176] width 52 height 19
copy div "FAISAL"
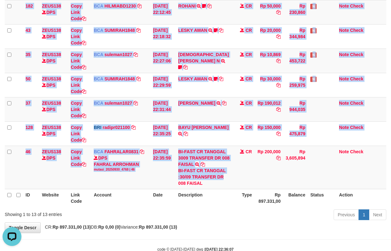
scroll to position [256, 0]
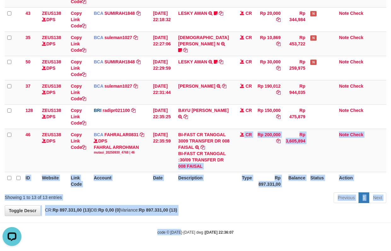
drag, startPoint x: 166, startPoint y: 223, endPoint x: 192, endPoint y: 246, distance: 34.4
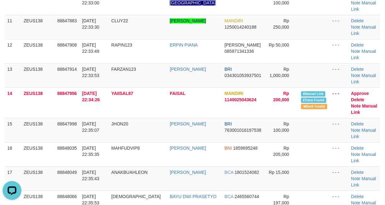
drag, startPoint x: 166, startPoint y: 111, endPoint x: 168, endPoint y: 118, distance: 8.0
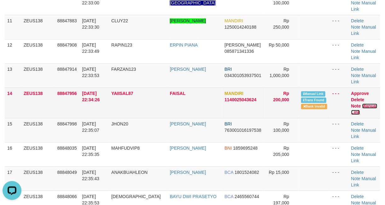
click at [365, 104] on link "Manual Link" at bounding box center [364, 109] width 26 height 11
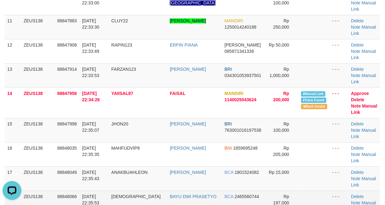
drag, startPoint x: 163, startPoint y: 104, endPoint x: 380, endPoint y: 93, distance: 217.4
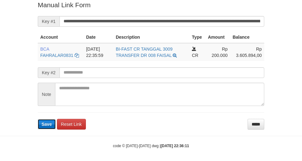
click at [51, 127] on button "Save" at bounding box center [47, 124] width 18 height 10
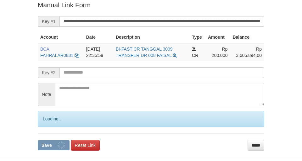
scroll to position [130, 0]
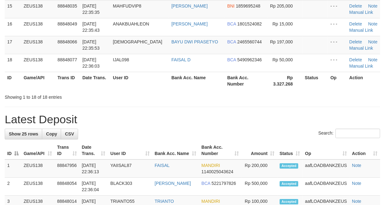
scroll to position [307, 0]
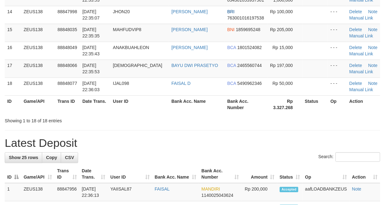
drag, startPoint x: 227, startPoint y: 129, endPoint x: 224, endPoint y: 140, distance: 11.3
click at [229, 140] on div "**********" at bounding box center [192, 192] width 385 height 965
click at [254, 120] on div "Showing 1 to 18 of 18 entries" at bounding box center [192, 119] width 385 height 9
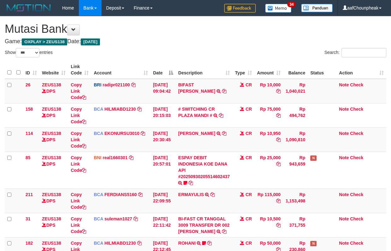
select select "***"
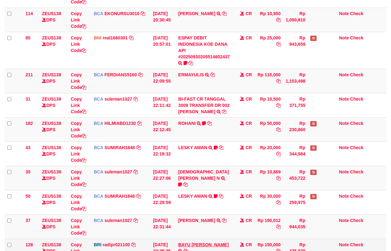
scroll to position [212, 0]
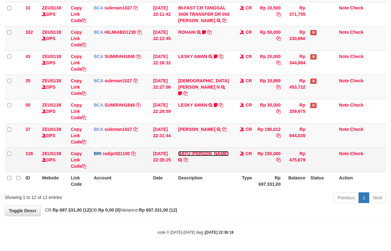
click at [192, 151] on link "[PERSON_NAME] PRATA" at bounding box center [203, 153] width 50 height 5
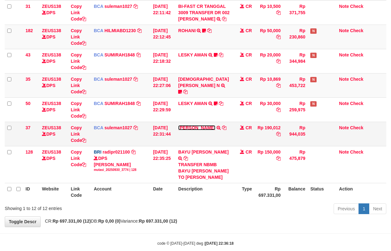
click at [191, 128] on link "[PERSON_NAME]" at bounding box center [196, 127] width 37 height 5
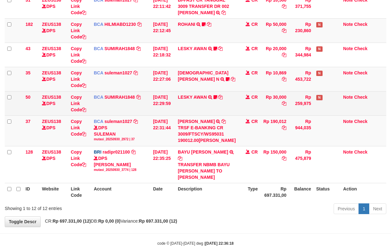
click at [192, 100] on td "LESKY AWAN TRSF E-BANKING CR 3009/FTSCY/WS95031 30000.00LESKY AWAN LESKY0927" at bounding box center [206, 103] width 63 height 24
click at [191, 100] on link "LESKY AWAN" at bounding box center [192, 97] width 29 height 5
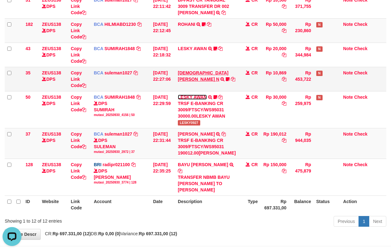
scroll to position [0, 0]
click at [196, 79] on link "MUHAMMAD TAJUDIN N" at bounding box center [203, 75] width 50 height 11
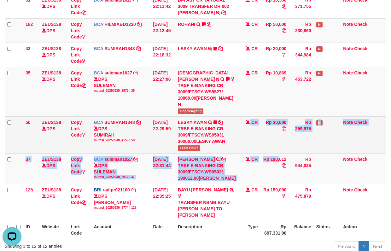
drag, startPoint x: 259, startPoint y: 159, endPoint x: 347, endPoint y: 138, distance: 90.5
click at [285, 149] on tr "50 ZEUS138 DPS Copy Link Code BCA SUMIRAH1848 DPS SUMIRAH mutasi_20250930_4156 …" at bounding box center [195, 134] width 381 height 37
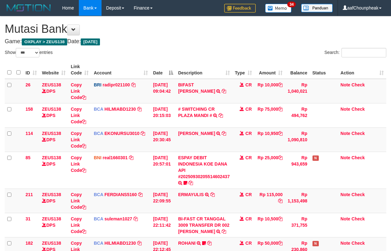
select select "***"
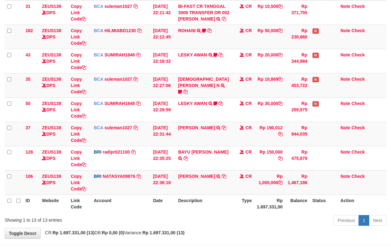
click at [231, 210] on table "ID Website Link Code Account Date Description Type Amount Balance Status Action…" at bounding box center [195, 30] width 381 height 364
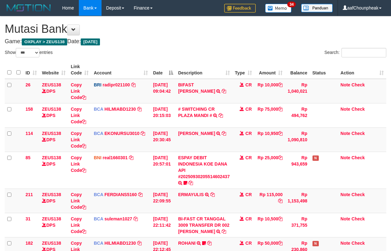
select select "***"
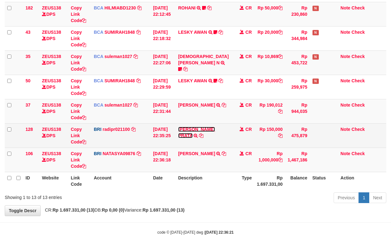
click at [192, 127] on link "[PERSON_NAME] PRATA" at bounding box center [196, 132] width 37 height 11
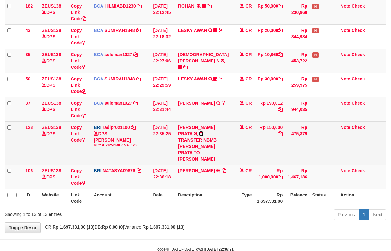
click at [203, 131] on icon at bounding box center [201, 133] width 4 height 4
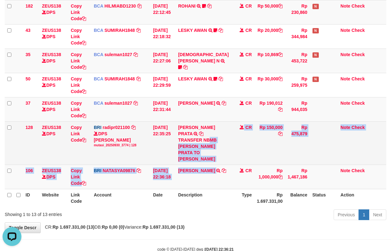
drag, startPoint x: 205, startPoint y: 168, endPoint x: 217, endPoint y: 157, distance: 16.5
click at [209, 164] on tbody "26 ZEUS138 DPS Copy Link Code BRI radipr021100 DPS [PERSON_NAME] mutasi_2025093…" at bounding box center [195, 15] width 381 height 347
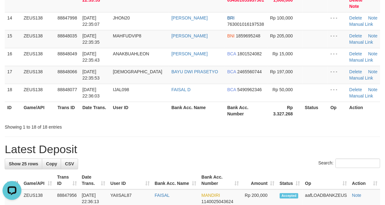
click at [226, 110] on tr "ID Game/API Trans ID Date Trans. User ID Bank Acc. Name Bank Acc. Number Rp 3.3…" at bounding box center [193, 111] width 376 height 18
drag, startPoint x: 197, startPoint y: 128, endPoint x: 0, endPoint y: 122, distance: 196.7
click at [179, 129] on div "**********" at bounding box center [192, 195] width 385 height 971
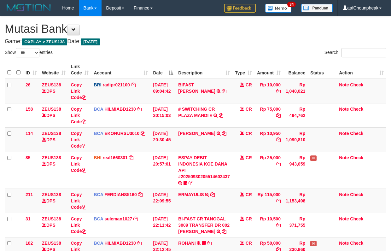
select select "***"
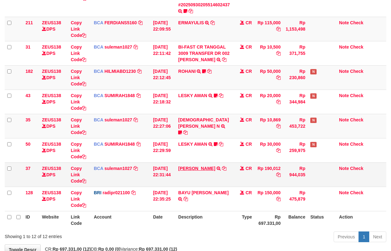
click at [188, 169] on link "[PERSON_NAME]" at bounding box center [196, 168] width 37 height 5
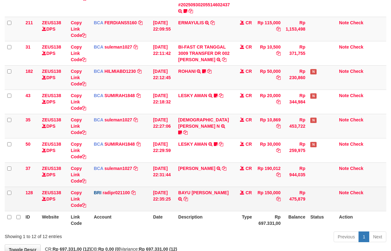
drag, startPoint x: 188, startPoint y: 169, endPoint x: 216, endPoint y: 149, distance: 34.8
click at [188, 167] on link "YAN ADITYA RAFLIAL" at bounding box center [196, 168] width 37 height 5
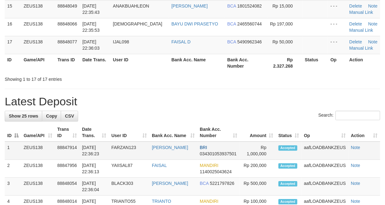
click at [141, 142] on tr "ID Game/API Trans ID Date Trans. User ID Bank Acc. Name Bank Acc. Number Amount…" at bounding box center [193, 133] width 376 height 18
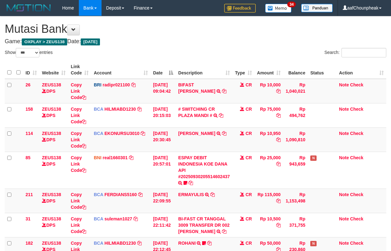
select select "***"
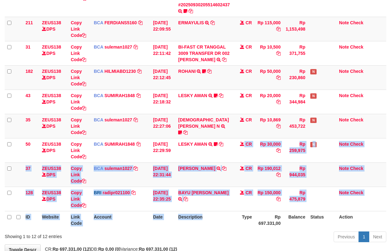
drag, startPoint x: 201, startPoint y: 195, endPoint x: 204, endPoint y: 212, distance: 18.0
click at [204, 212] on div "**********" at bounding box center [195, 50] width 391 height 410
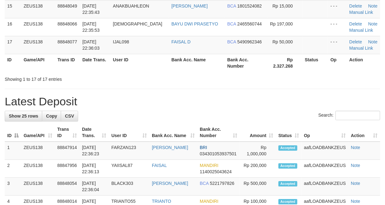
scroll to position [307, 0]
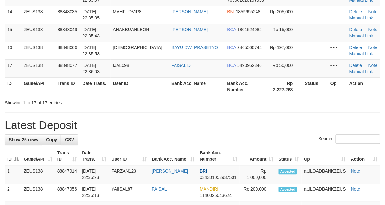
click at [196, 145] on div "**********" at bounding box center [192, 183] width 385 height 947
click at [191, 118] on div "**********" at bounding box center [192, 183] width 385 height 947
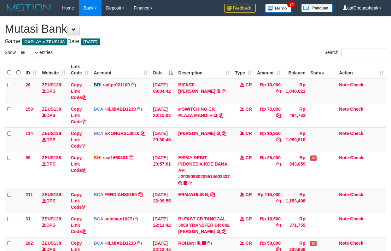
select select "***"
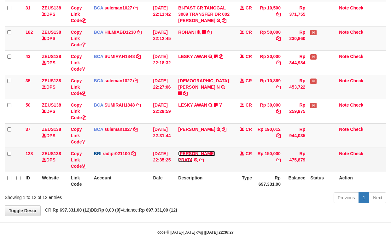
click at [192, 153] on link "[PERSON_NAME] PRATA" at bounding box center [196, 156] width 37 height 11
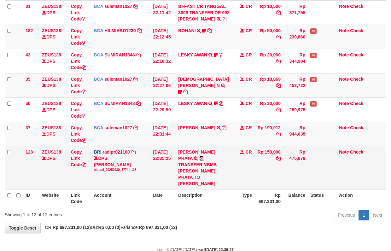
click at [204, 156] on icon at bounding box center [201, 158] width 4 height 4
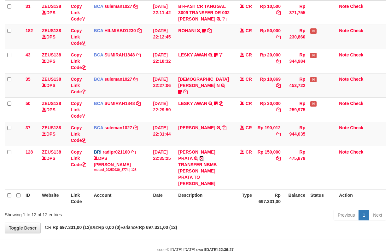
drag, startPoint x: 223, startPoint y: 152, endPoint x: 396, endPoint y: 135, distance: 173.4
click at [238, 149] on tr "128 ZEUS138 DPS Copy Link Code BRI radipr021100 DPS REYNALDI ADI PRATAMA mutasi…" at bounding box center [195, 167] width 381 height 43
drag, startPoint x: 280, startPoint y: 148, endPoint x: 396, endPoint y: 99, distance: 125.8
click at [204, 158] on tr "128 ZEUS138 DPS Copy Link Code BRI radipr021100 DPS REYNALDI ADI PRATAMA mutasi…" at bounding box center [195, 167] width 381 height 43
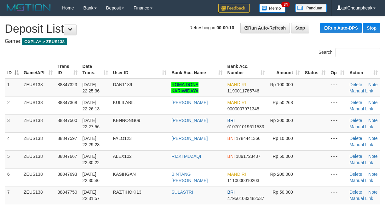
scroll to position [331, 0]
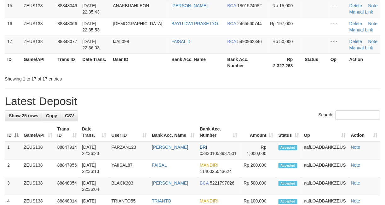
click at [193, 122] on div "**********" at bounding box center [192, 159] width 385 height 947
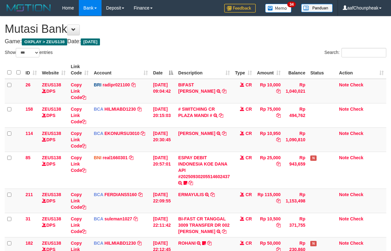
select select "***"
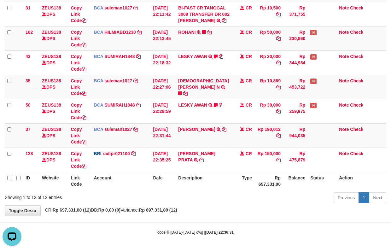
drag, startPoint x: 250, startPoint y: 62, endPoint x: 396, endPoint y: 69, distance: 146.3
click at [279, 60] on tr "43 ZEUS138 DPS Copy Link Code BCA SUMIRAH1848 DPS SUMIRAH mutasi_20250930_4156 …" at bounding box center [195, 62] width 381 height 24
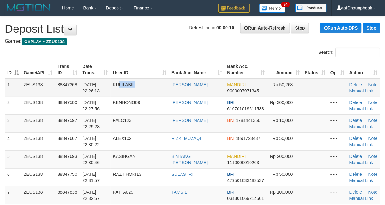
drag, startPoint x: 143, startPoint y: 88, endPoint x: 147, endPoint y: 91, distance: 4.3
click at [147, 91] on td "KULILABIL" at bounding box center [140, 88] width 59 height 18
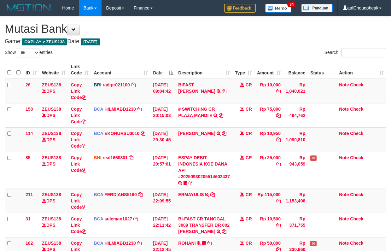
select select "***"
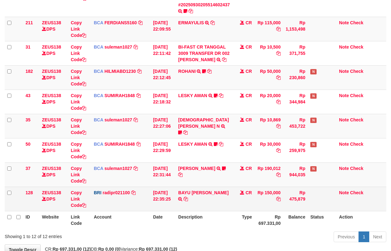
scroll to position [212, 0]
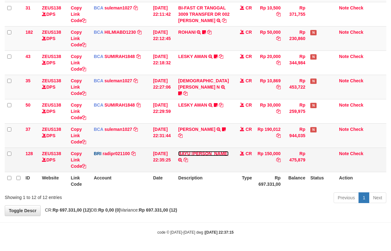
click at [202, 152] on link "BAYU AJI PRATA" at bounding box center [203, 153] width 50 height 5
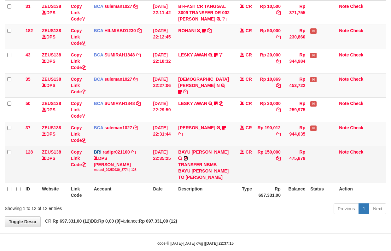
click at [188, 156] on icon at bounding box center [185, 158] width 4 height 4
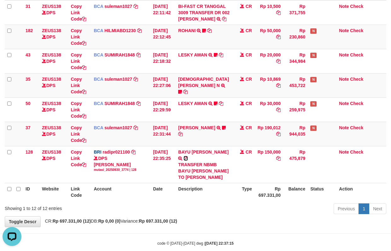
drag, startPoint x: 223, startPoint y: 153, endPoint x: 395, endPoint y: 110, distance: 176.9
click at [188, 156] on icon at bounding box center [185, 158] width 4 height 4
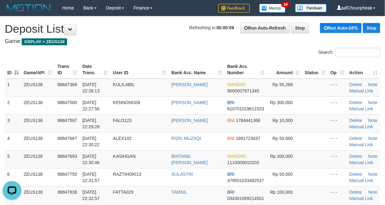
click at [168, 55] on div "Search:" at bounding box center [192, 53] width 385 height 11
drag, startPoint x: 174, startPoint y: 41, endPoint x: 1, endPoint y: 65, distance: 175.3
click at [171, 40] on h4 "Game: OXPLAY > ZEUS138" at bounding box center [193, 41] width 376 height 6
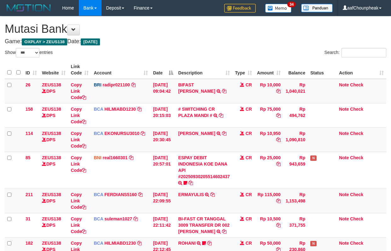
select select "***"
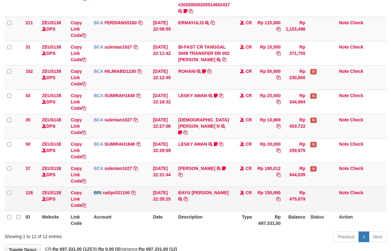
scroll to position [212, 0]
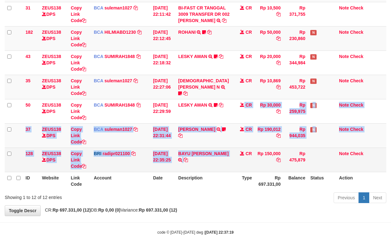
click at [223, 152] on tbody "26 ZEUS138 DPS Copy Link Code BRI radipr021100 DPS REYNALDI ADI PRATAMA mutasi_…" at bounding box center [195, 20] width 381 height 304
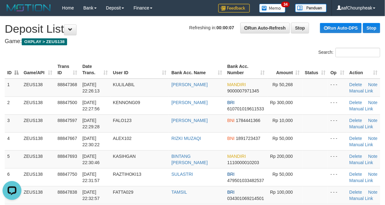
drag, startPoint x: 168, startPoint y: 45, endPoint x: 3, endPoint y: 83, distance: 169.1
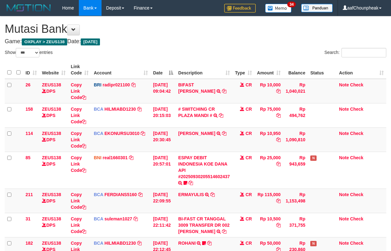
select select "***"
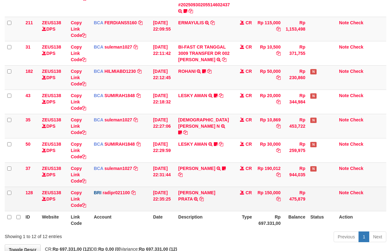
scroll to position [212, 0]
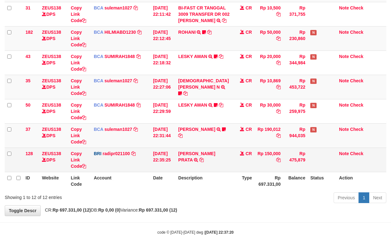
click at [208, 155] on td "[PERSON_NAME] PRATA TRANSFER NBMB [PERSON_NAME] PRATA TO [PERSON_NAME]" at bounding box center [203, 159] width 57 height 24
click at [214, 154] on link "[PERSON_NAME] PRATA" at bounding box center [196, 156] width 37 height 11
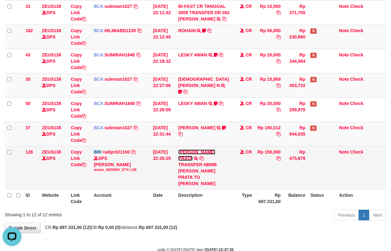
scroll to position [0, 0]
click at [204, 156] on icon at bounding box center [201, 158] width 4 height 4
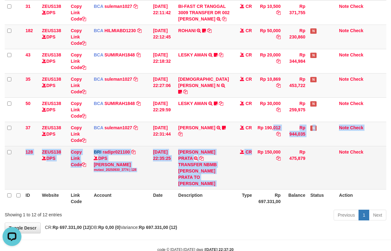
click at [254, 181] on tbody "26 ZEUS138 DPS Copy Link Code BRI radipr021100 DPS [PERSON_NAME] mutasi_2025093…" at bounding box center [195, 27] width 381 height 323
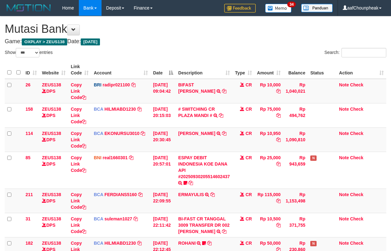
select select "***"
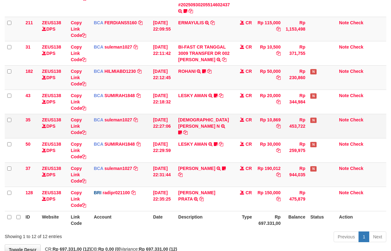
scroll to position [212, 0]
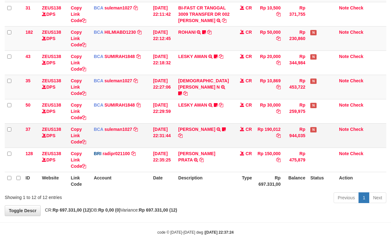
click at [197, 124] on td "YAN ADITYA RAFLIAL TRSF E-BANKING CR 3009/FTSCY/WS95031 190012.00YAN ADITYA RAF…" at bounding box center [203, 135] width 57 height 24
click at [192, 132] on td "YAN ADITYA RAFLIAL TRSF E-BANKING CR 3009/FTSCY/WS95031 190012.00YAN ADITYA RAF…" at bounding box center [203, 135] width 57 height 24
click at [192, 130] on td "YAN ADITYA RAFLIAL TRSF E-BANKING CR 3009/FTSCY/WS95031 190012.00YAN ADITYA RAF…" at bounding box center [203, 135] width 57 height 24
click at [192, 127] on link "YAN ADITYA RAFLIAL" at bounding box center [196, 129] width 37 height 5
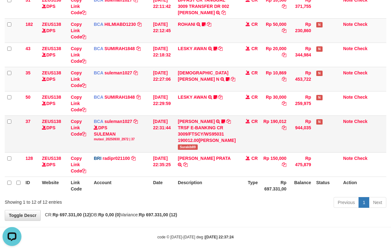
click at [189, 150] on span "Surakib89" at bounding box center [188, 146] width 20 height 5
copy span "Surakib89"
click at [175, 148] on tbody "26 ZEUS138 DPS Copy Link Code BRI radipr021100 DPS REYNALDI ADI PRATAMA mutasi_…" at bounding box center [195, 21] width 381 height 310
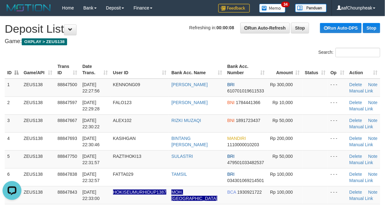
click at [167, 57] on div "Search:" at bounding box center [192, 53] width 385 height 11
drag, startPoint x: 164, startPoint y: 43, endPoint x: 1, endPoint y: 72, distance: 165.0
click at [158, 44] on h4 "Game: OXPLAY > ZEUS138" at bounding box center [193, 41] width 376 height 6
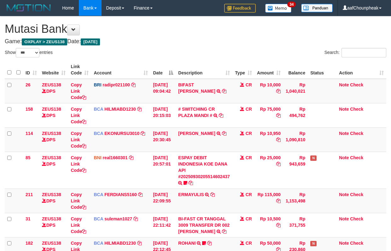
select select "***"
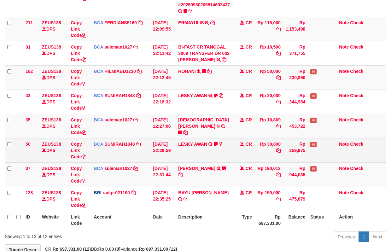
drag, startPoint x: 0, startPoint y: 0, endPoint x: 154, endPoint y: 158, distance: 220.6
click at [154, 158] on td "30/09/2025 22:29:59" at bounding box center [162, 150] width 25 height 24
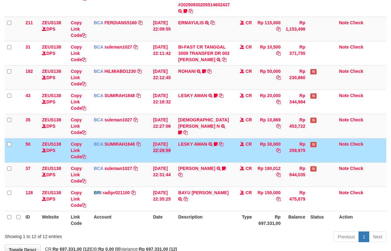
scroll to position [212, 0]
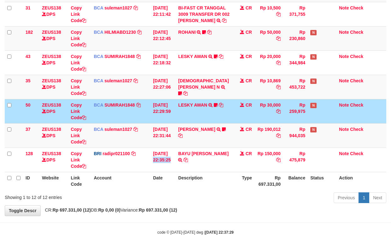
click at [154, 158] on td "30/09/2025 22:35:25" at bounding box center [162, 159] width 25 height 24
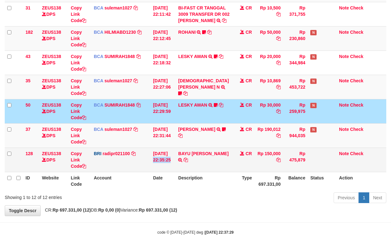
click at [153, 158] on td "[DATE] 22:35:25" at bounding box center [162, 159] width 25 height 24
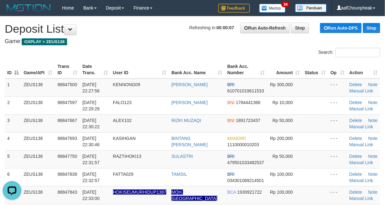
click at [187, 57] on div "Search:" at bounding box center [192, 53] width 385 height 11
drag, startPoint x: 178, startPoint y: 48, endPoint x: 2, endPoint y: 88, distance: 180.9
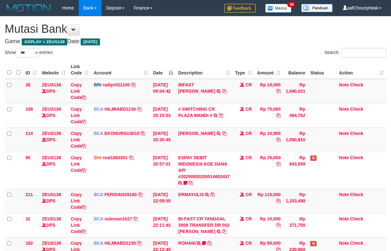
select select "***"
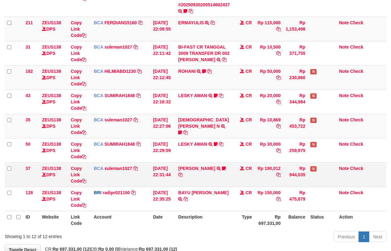
click at [219, 177] on td "[PERSON_NAME] TRSF E-BANKING CR 3009/FTSCY/WS95031 190012.00YAN ADITYA RAFLIAL …" at bounding box center [203, 174] width 57 height 24
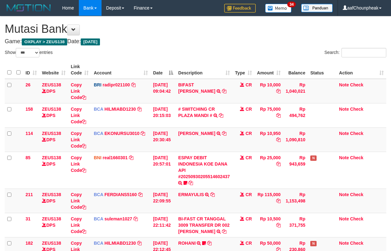
select select "***"
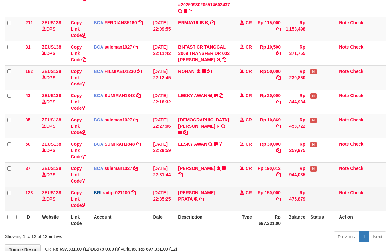
scroll to position [212, 0]
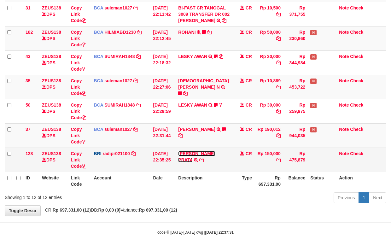
click at [198, 154] on link "[PERSON_NAME] PRATA" at bounding box center [196, 156] width 37 height 11
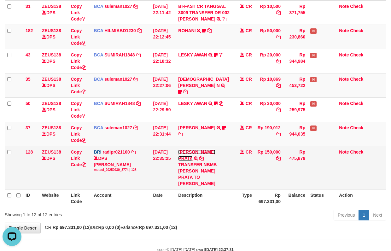
scroll to position [0, 0]
click at [204, 156] on icon at bounding box center [201, 158] width 4 height 4
drag, startPoint x: 223, startPoint y: 152, endPoint x: 290, endPoint y: 136, distance: 69.3
click at [204, 156] on icon at bounding box center [201, 158] width 4 height 4
drag, startPoint x: 282, startPoint y: 120, endPoint x: 220, endPoint y: 181, distance: 87.3
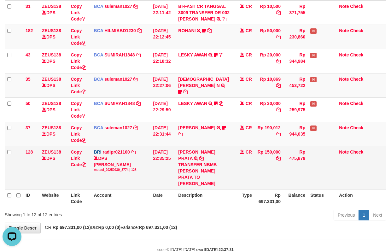
click at [220, 181] on tbody "26 ZEUS138 DPS Copy Link Code BRI radipr021100 DPS [PERSON_NAME] mutasi_2025093…" at bounding box center [195, 27] width 381 height 323
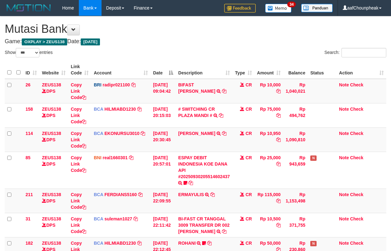
select select "***"
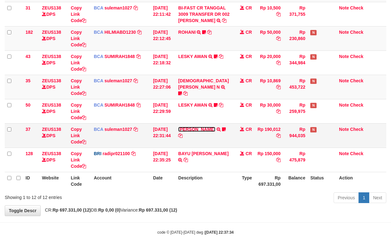
click at [193, 129] on link "[PERSON_NAME]" at bounding box center [196, 129] width 37 height 5
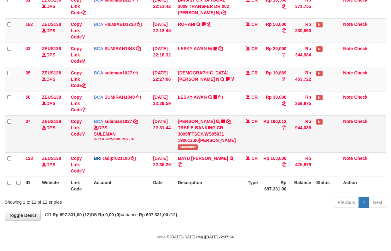
click at [183, 143] on div "TRSF E-BANKING CR 3009/FTSCY/WS95031 190012.00[PERSON_NAME]" at bounding box center [207, 133] width 58 height 19
click at [185, 152] on td "YAN ADITYA RAFLIAL TRSF E-BANKING CR 3009/FTSCY/WS95031 190012.00YAN ADITYA RAF…" at bounding box center [206, 133] width 63 height 37
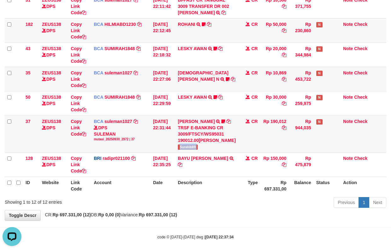
copy tr "Surakib89"
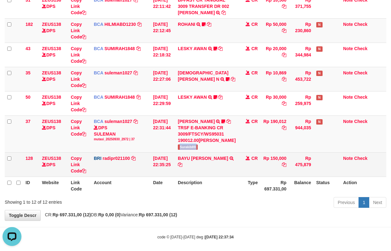
drag, startPoint x: 229, startPoint y: 191, endPoint x: 231, endPoint y: 194, distance: 3.9
click at [231, 177] on tbody "26 ZEUS138 DPS Copy Link Code BRI radipr021100 DPS REYNALDI ADI PRATAMA mutasi_…" at bounding box center [195, 21] width 381 height 310
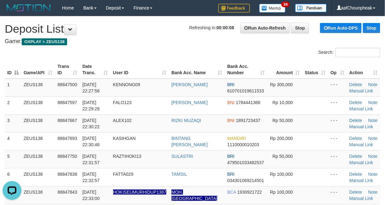
click at [128, 40] on h4 "Game: OXPLAY > ZEUS138" at bounding box center [193, 41] width 376 height 6
drag, startPoint x: 129, startPoint y: 40, endPoint x: 98, endPoint y: 48, distance: 32.6
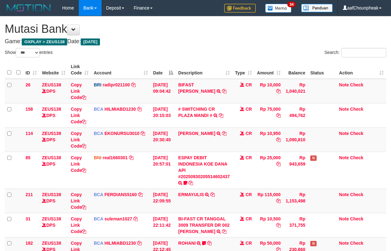
select select "***"
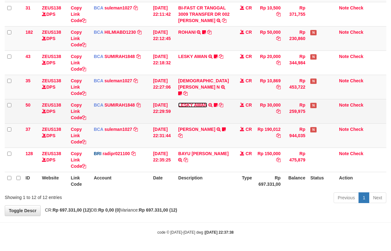
click at [196, 102] on link "LESKY AWAN" at bounding box center [192, 104] width 29 height 5
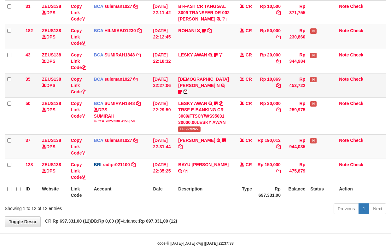
click at [187, 89] on icon at bounding box center [185, 91] width 4 height 4
click at [193, 81] on link "[DEMOGRAPHIC_DATA][PERSON_NAME] N" at bounding box center [203, 82] width 50 height 11
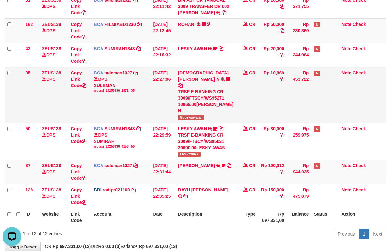
scroll to position [0, 0]
click at [189, 115] on span "Gopeksayang" at bounding box center [191, 117] width 26 height 5
copy span "Gopeksayang"
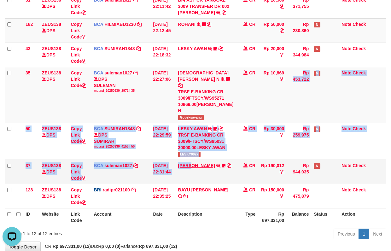
drag, startPoint x: 195, startPoint y: 149, endPoint x: 192, endPoint y: 168, distance: 19.2
click at [192, 168] on tbody "26 ZEUS138 DPS Copy Link Code BRI radipr021100 DPS REYNALDI ADI PRATAMA mutasi_…" at bounding box center [195, 37] width 381 height 342
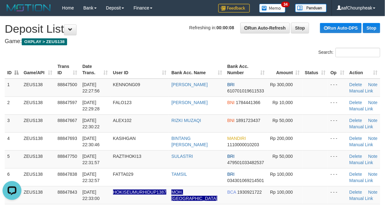
drag, startPoint x: 180, startPoint y: 44, endPoint x: 3, endPoint y: 76, distance: 179.2
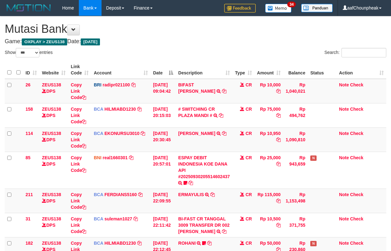
select select "***"
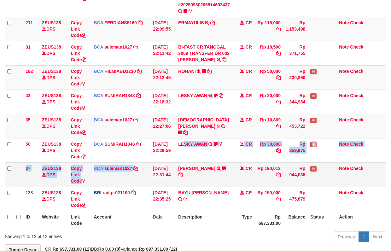
click at [147, 186] on tbody "26 ZEUS138 DPS Copy Link Code BRI radipr021100 DPS REYNALDI ADI PRATAMA mutasi_…" at bounding box center [195, 59] width 381 height 304
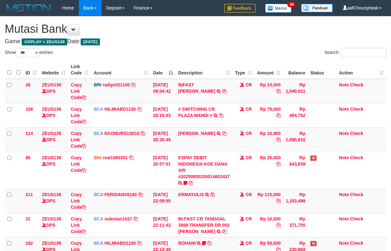
select select "***"
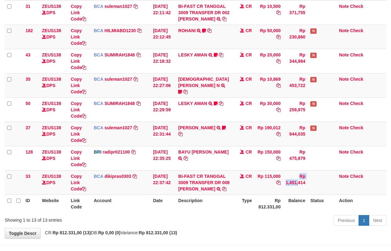
click at [286, 194] on tr "33 ZEUS138 DPS Copy Link Code BCA dikipras0303 DPS DIKI PRASA PRATAMA mutasi_20…" at bounding box center [195, 182] width 381 height 24
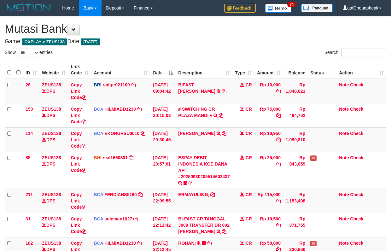
select select "***"
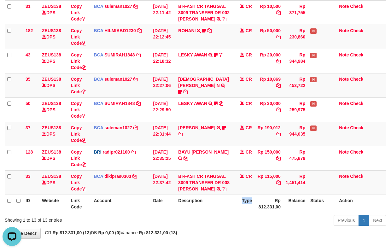
click at [244, 212] on th "Type" at bounding box center [243, 203] width 22 height 18
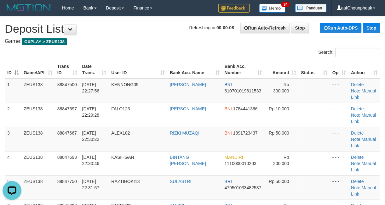
click at [223, 51] on div "Search:" at bounding box center [288, 53] width 183 height 11
drag, startPoint x: 187, startPoint y: 43, endPoint x: 147, endPoint y: 49, distance: 39.8
drag, startPoint x: 199, startPoint y: 54, endPoint x: 4, endPoint y: 83, distance: 197.4
click at [181, 55] on div "Search:" at bounding box center [192, 53] width 385 height 11
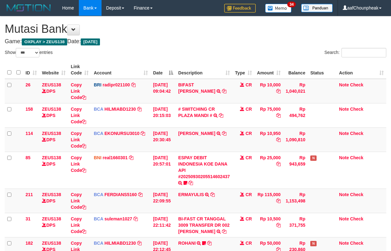
select select "***"
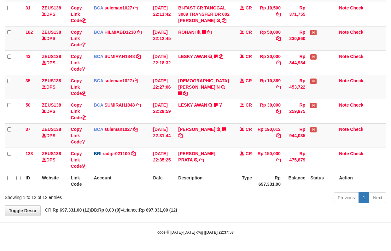
scroll to position [212, 0]
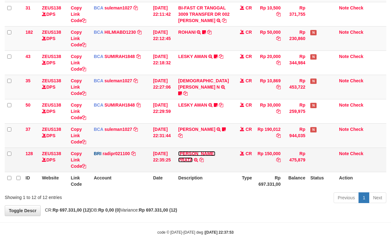
click at [194, 151] on link "BAYU [PERSON_NAME]" at bounding box center [196, 156] width 37 height 11
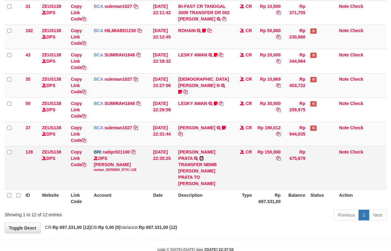
click at [204, 156] on icon at bounding box center [201, 158] width 4 height 4
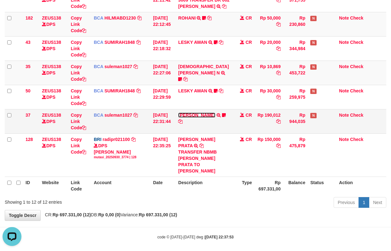
click at [200, 114] on link "YAN ADITYA RAFLIAL" at bounding box center [196, 114] width 37 height 5
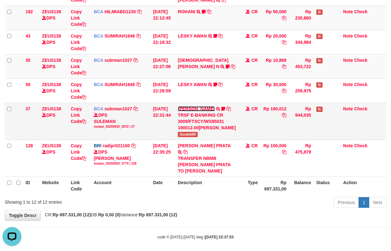
click at [200, 111] on link "[PERSON_NAME]" at bounding box center [196, 108] width 37 height 5
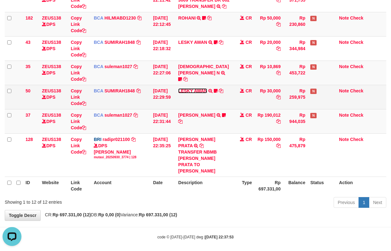
click at [197, 90] on link "LESKY AWAN" at bounding box center [192, 90] width 29 height 5
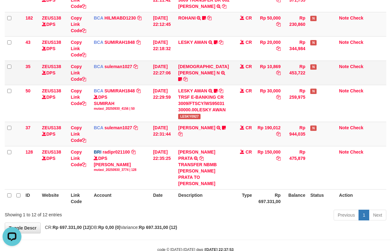
click at [196, 63] on td "MUHAMMAD TAJUDIN N TRSF E-BANKING CR 3009/FTSCY/WS95271 10869.00MUHAMMAD TAJUDI…" at bounding box center [203, 72] width 57 height 24
click at [194, 67] on link "[DEMOGRAPHIC_DATA][PERSON_NAME] N" at bounding box center [203, 69] width 50 height 11
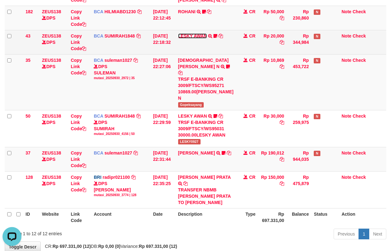
click at [192, 38] on link "LESKY AWAN" at bounding box center [192, 35] width 29 height 5
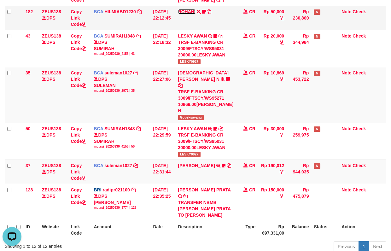
click at [189, 14] on link "ROHANI" at bounding box center [186, 11] width 17 height 5
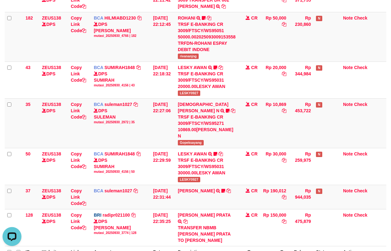
drag, startPoint x: 324, startPoint y: 135, endPoint x: 396, endPoint y: 114, distance: 75.0
click at [326, 131] on tbody "26 ZEUS138 DPS Copy Link Code BRI radipr021100 DPS REYNALDI ADI PRATAMA mutasi_…" at bounding box center [195, 53] width 381 height 386
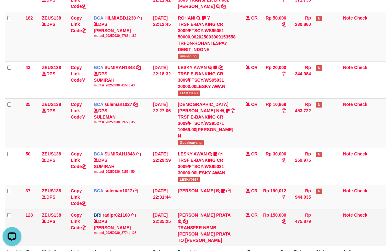
scroll to position [288, 0]
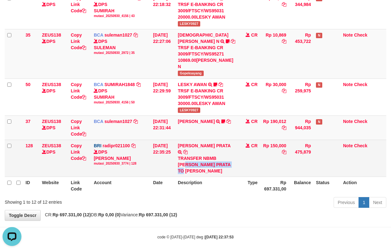
click at [225, 156] on div "TRANSFER NBMB BAYU [PERSON_NAME] TO [PERSON_NAME]" at bounding box center [207, 164] width 58 height 19
click at [225, 161] on div "TRANSFER NBMB BAYU [PERSON_NAME] TO [PERSON_NAME]" at bounding box center [207, 164] width 58 height 19
click at [225, 162] on div "TRANSFER NBMB BAYU AJI PRATA TO REYNALDI ADI PRATAMA" at bounding box center [207, 164] width 58 height 19
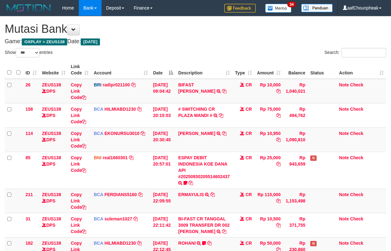
select select "***"
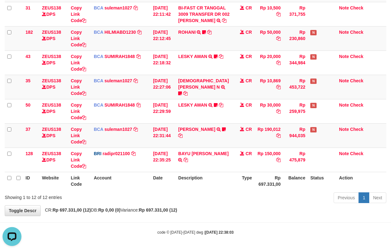
click at [237, 204] on div "Previous 1 Next" at bounding box center [277, 199] width 218 height 14
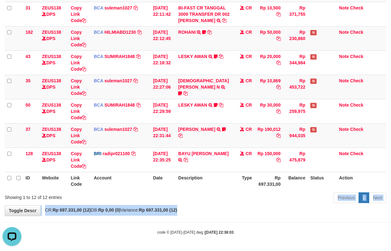
drag, startPoint x: 237, startPoint y: 204, endPoint x: 236, endPoint y: 209, distance: 4.2
click at [236, 209] on div "**********" at bounding box center [195, 11] width 391 height 410
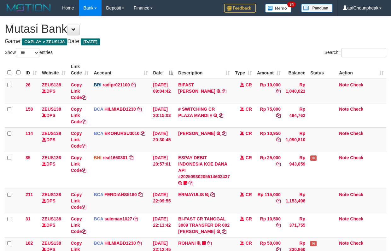
select select "***"
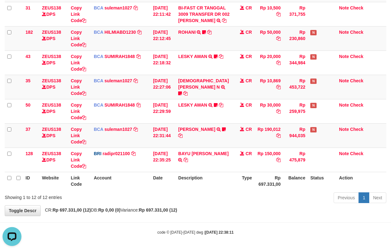
drag, startPoint x: 145, startPoint y: 57, endPoint x: 396, endPoint y: 53, distance: 251.1
click at [149, 56] on td "BCA SUMIRAH1848 DPS SUMIRAH mutasi_20250930_4156 | 43 mutasi_20250930_4156 | 43" at bounding box center [120, 62] width 59 height 24
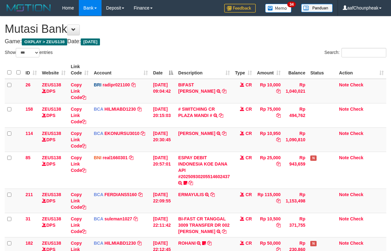
select select "***"
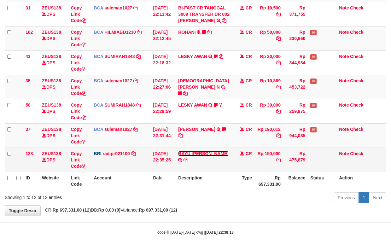
click at [199, 154] on link "BAYU [PERSON_NAME]" at bounding box center [203, 153] width 50 height 5
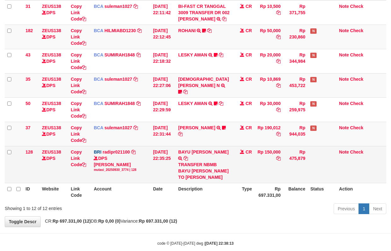
click at [226, 149] on td "BAYU [PERSON_NAME] TRANSFER NBMB BAYU [PERSON_NAME] TO [PERSON_NAME]" at bounding box center [203, 164] width 57 height 37
click at [188, 156] on icon at bounding box center [185, 158] width 4 height 4
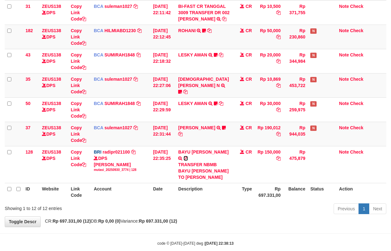
drag, startPoint x: 223, startPoint y: 152, endPoint x: 396, endPoint y: 94, distance: 181.9
click at [232, 147] on td "BAYU [PERSON_NAME] TRANSFER NBMB BAYU [PERSON_NAME] TO [PERSON_NAME]" at bounding box center [203, 164] width 57 height 37
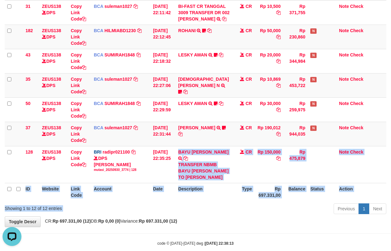
drag, startPoint x: 186, startPoint y: 199, endPoint x: 189, endPoint y: 207, distance: 8.6
click at [188, 207] on div "Show ** ** ** *** entries Search: ID Website Link Code Account Date Description…" at bounding box center [195, 26] width 381 height 381
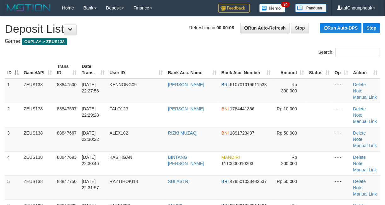
drag, startPoint x: 78, startPoint y: 68, endPoint x: 154, endPoint y: 40, distance: 80.2
click at [80, 67] on tr "ID Game/API Trans ID Date Trans. User ID Bank Acc. Name Bank Acc. Number Amount…" at bounding box center [193, 70] width 376 height 18
drag, startPoint x: 162, startPoint y: 37, endPoint x: 2, endPoint y: 78, distance: 165.1
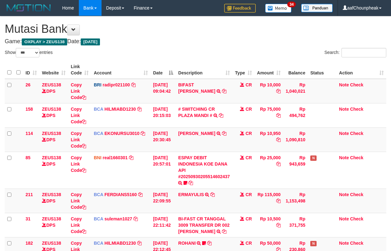
select select "***"
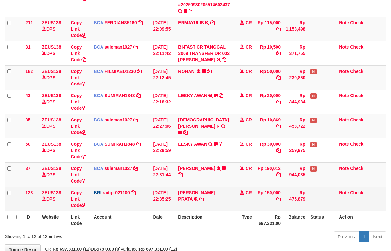
scroll to position [212, 0]
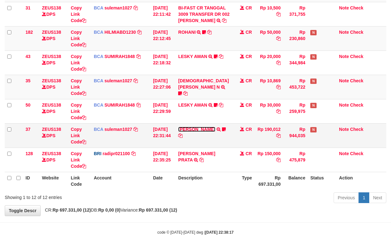
click at [195, 129] on link "[PERSON_NAME]" at bounding box center [196, 129] width 37 height 5
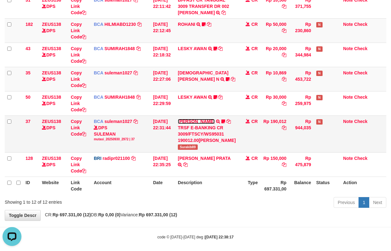
scroll to position [0, 0]
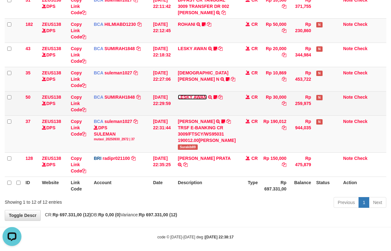
click at [197, 100] on link "LESKY AWAN" at bounding box center [192, 97] width 29 height 5
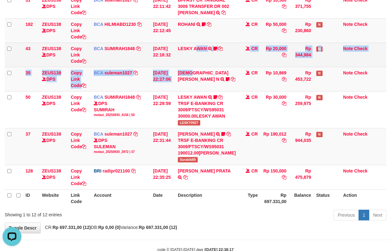
click at [198, 73] on tbody "26 ZEUS138 DPS Copy Link Code BRI radipr021100 DPS REYNALDI ADI PRATAMA mutasi_…" at bounding box center [195, 27] width 381 height 323
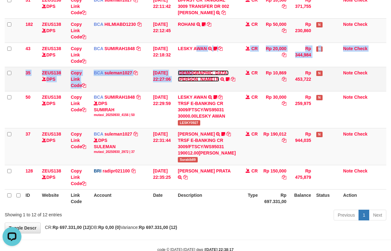
click at [195, 77] on link "MUHAMMAD TAJUDIN N" at bounding box center [203, 75] width 50 height 11
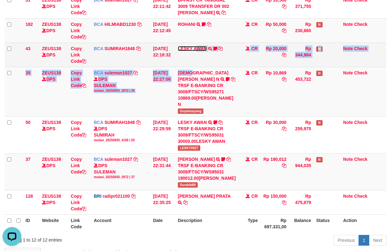
click at [193, 52] on td "LESKY AWAN TRSF E-BANKING CR 3009/FTSCY/WS95031 20000.00LESKY AWAN LESKY0927" at bounding box center [206, 55] width 63 height 24
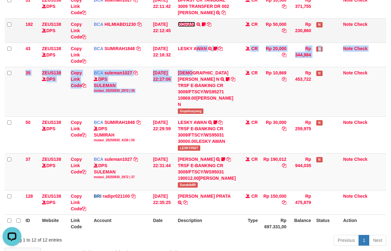
click at [193, 27] on link "ROHANI" at bounding box center [186, 24] width 17 height 5
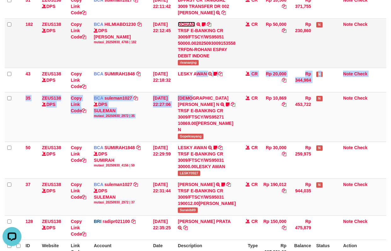
scroll to position [206, 0]
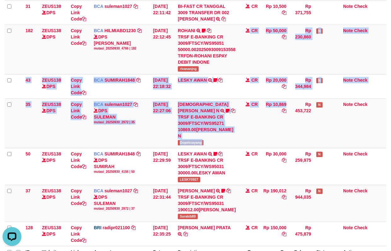
drag, startPoint x: 267, startPoint y: 124, endPoint x: 395, endPoint y: 110, distance: 128.6
click at [267, 123] on tbody "26 ZEUS138 DPS Copy Link Code BRI radipr021100 DPS REYNALDI ADI PRATAMA mutasi_…" at bounding box center [195, 59] width 381 height 373
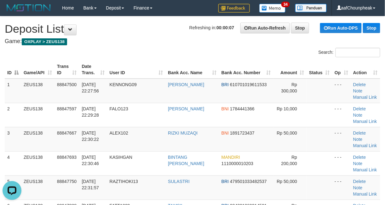
drag, startPoint x: 158, startPoint y: 47, endPoint x: 2, endPoint y: 79, distance: 159.1
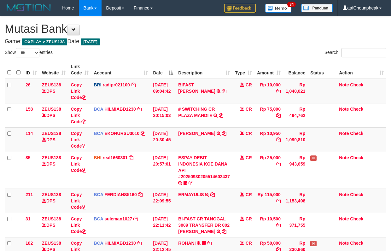
select select "***"
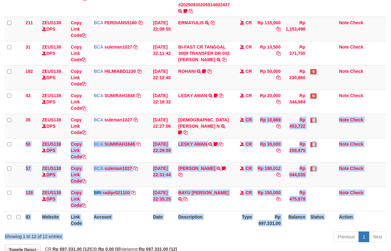
drag, startPoint x: 217, startPoint y: 155, endPoint x: 217, endPoint y: 242, distance: 87.0
click at [217, 242] on div "Show ** ** ** *** entries Search: ID Website Link Code Account Date Description…" at bounding box center [195, 60] width 381 height 368
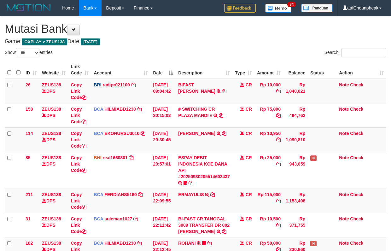
select select "***"
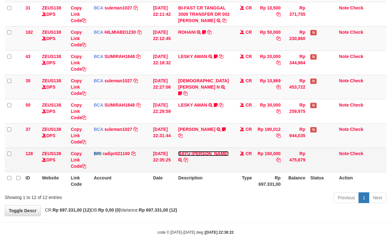
click at [200, 154] on link "BAYU [PERSON_NAME]" at bounding box center [203, 153] width 50 height 5
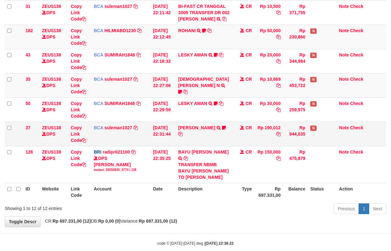
click at [202, 132] on td "[PERSON_NAME] TRSF E-BANKING CR 3009/FTSCY/WS95031 190012.00YAN ADITYA RAFLIAL …" at bounding box center [203, 134] width 57 height 24
click at [202, 129] on link "[PERSON_NAME]" at bounding box center [196, 127] width 37 height 5
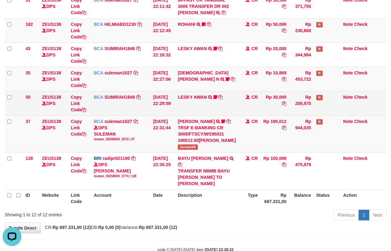
scroll to position [0, 0]
click at [201, 107] on td "LESKY AWAN TRSF E-BANKING CR 3009/FTSCY/WS95031 30000.00LESKY AWAN LESKY0927" at bounding box center [206, 103] width 63 height 24
drag, startPoint x: 199, startPoint y: 101, endPoint x: 198, endPoint y: 80, distance: 21.2
click at [199, 100] on link "LESKY AWAN" at bounding box center [192, 97] width 29 height 5
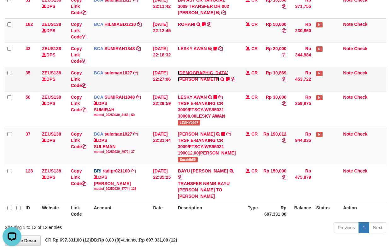
click at [198, 80] on link "[DEMOGRAPHIC_DATA][PERSON_NAME] N" at bounding box center [203, 75] width 50 height 11
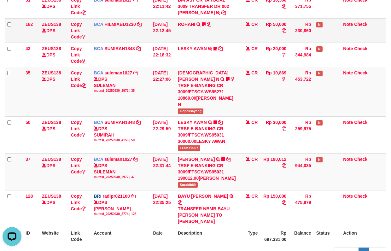
click at [190, 43] on td "ROHANI TRSF E-BANKING CR 3009/FTSCY/WS95051 50000.002025093009153558 TRFDN-ROHA…" at bounding box center [206, 30] width 63 height 24
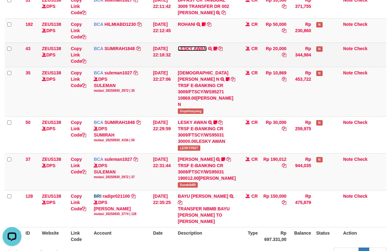
drag, startPoint x: 189, startPoint y: 52, endPoint x: 189, endPoint y: 35, distance: 17.0
click at [189, 51] on link "LESKY AWAN" at bounding box center [192, 48] width 29 height 5
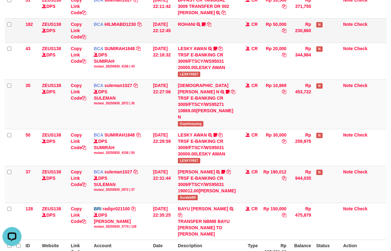
click at [189, 35] on td "ROHANI TRSF E-BANKING CR 3009/FTSCY/WS95051 50000.002025093009153558 TRFDN-ROHA…" at bounding box center [206, 30] width 63 height 24
click at [190, 27] on link "ROHANI" at bounding box center [186, 24] width 17 height 5
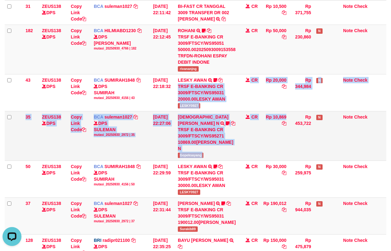
drag, startPoint x: 250, startPoint y: 98, endPoint x: 395, endPoint y: 93, distance: 145.0
click at [278, 125] on tbody "26 ZEUS138 DPS Copy Link Code BRI radipr021100 DPS REYNALDI ADI PRATAMA mutasi_…" at bounding box center [195, 72] width 381 height 399
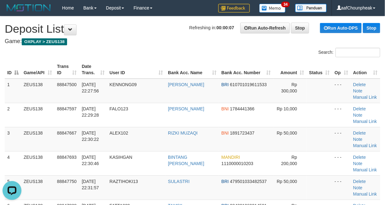
drag, startPoint x: 149, startPoint y: 53, endPoint x: 1, endPoint y: 101, distance: 156.3
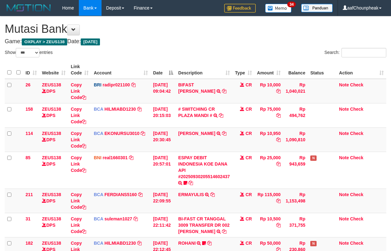
select select "***"
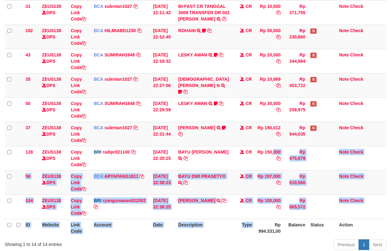
scroll to position [206, 0]
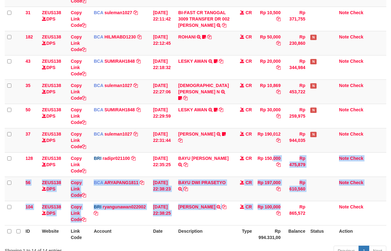
drag, startPoint x: 243, startPoint y: 181, endPoint x: 261, endPoint y: 223, distance: 45.2
click at [261, 223] on tbody "26 ZEUS138 DPS Copy Link Code BRI radipr021100 DPS REYNALDI ADI PRATAMA mutasi_…" at bounding box center [195, 49] width 381 height 353
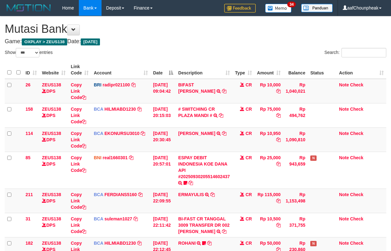
select select "***"
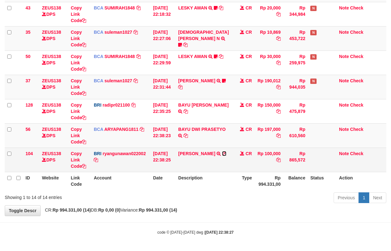
click at [226, 152] on icon at bounding box center [224, 153] width 4 height 4
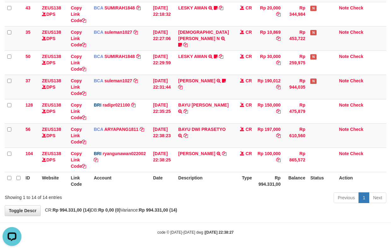
scroll to position [0, 0]
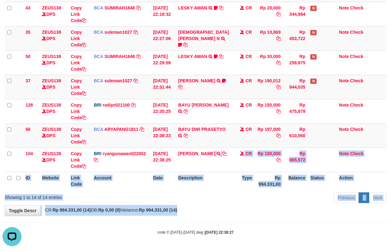
drag, startPoint x: 201, startPoint y: 193, endPoint x: 205, endPoint y: 206, distance: 13.6
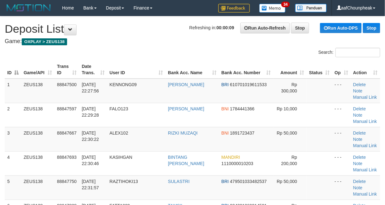
click at [135, 48] on div "Search:" at bounding box center [192, 53] width 385 height 11
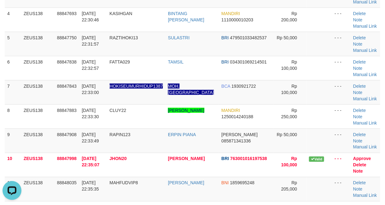
drag, startPoint x: 150, startPoint y: 83, endPoint x: 1, endPoint y: 119, distance: 153.1
click at [109, 129] on tr "9 ZEUS138 88847908 [DATE] 22:33:49 RAPIN123 ERPIN [PERSON_NAME] 085871341336 Rp…" at bounding box center [193, 141] width 376 height 24
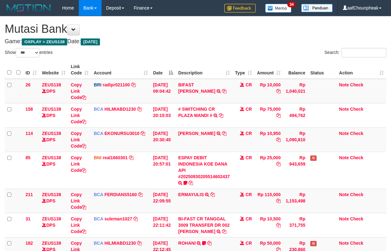
select select "***"
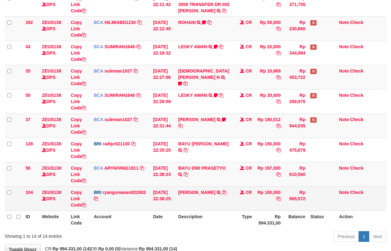
scroll to position [261, 0]
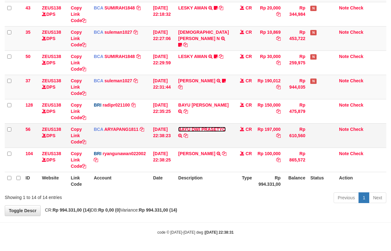
click at [191, 129] on link "BAYU DWI PRASETYO" at bounding box center [201, 129] width 47 height 5
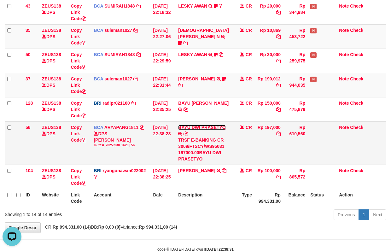
scroll to position [0, 0]
click at [188, 133] on icon at bounding box center [185, 133] width 4 height 4
click at [188, 134] on icon at bounding box center [185, 133] width 4 height 4
drag, startPoint x: 188, startPoint y: 134, endPoint x: 394, endPoint y: 102, distance: 208.1
click at [188, 134] on icon at bounding box center [185, 133] width 4 height 4
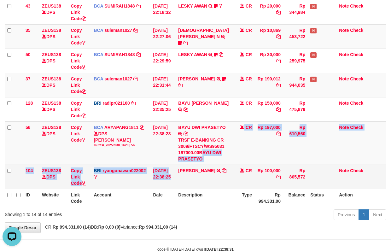
click at [178, 187] on tbody "26 ZEUS138 DPS Copy Link Code BRI radipr021100 DPS REYNALDI ADI PRATAMA mutasi_…" at bounding box center [195, 3] width 381 height 371
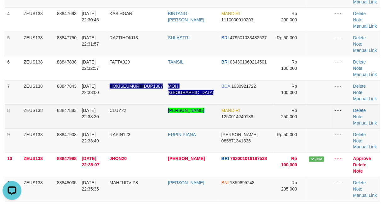
click at [164, 105] on td "CLUY22" at bounding box center [136, 117] width 59 height 24
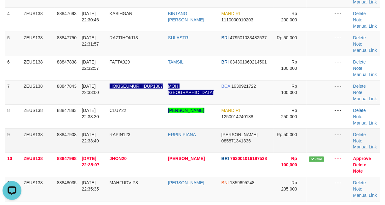
drag, startPoint x: 164, startPoint y: 76, endPoint x: 117, endPoint y: 86, distance: 48.6
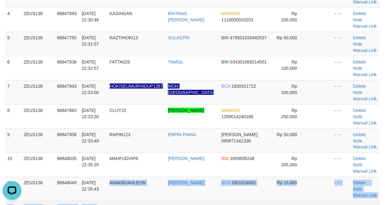
click at [109, 134] on tbody "1 ZEUS138 88847500 [DATE] 22:27:56 KENNONG09 [PERSON_NAME] BRI 610701019611533 …" at bounding box center [193, 193] width 376 height 516
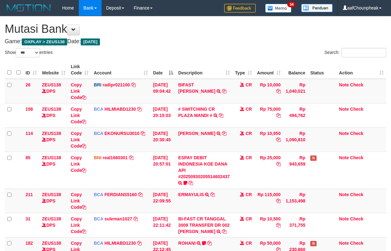
select select "***"
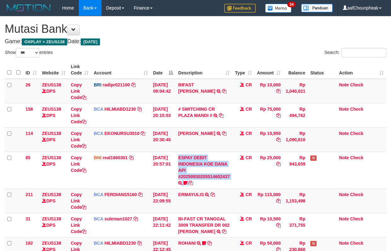
click at [179, 188] on td "ESPAY DEBIT INDONESIA KOE DANA API #20250930205514602437 TRANSFER DARI ESPAY DE…" at bounding box center [203, 170] width 57 height 37
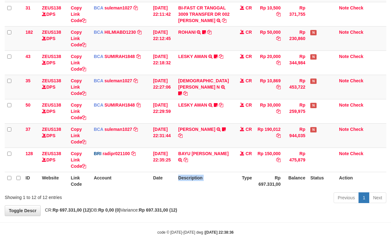
click at [179, 188] on th "Description" at bounding box center [203, 181] width 57 height 18
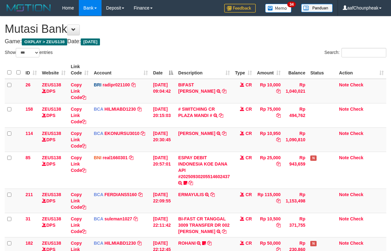
select select "***"
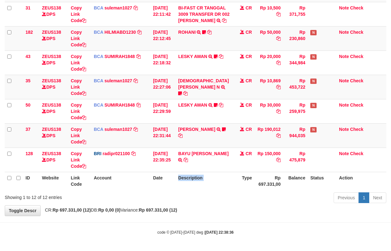
click at [179, 188] on th "Description" at bounding box center [203, 181] width 57 height 18
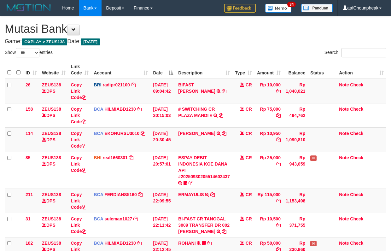
select select "***"
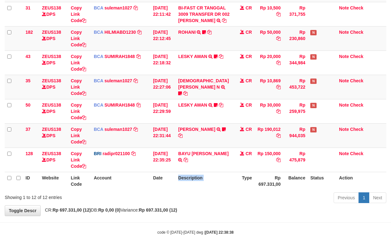
drag, startPoint x: 0, startPoint y: 0, endPoint x: 226, endPoint y: 186, distance: 292.6
click at [226, 186] on th "Description" at bounding box center [203, 181] width 57 height 18
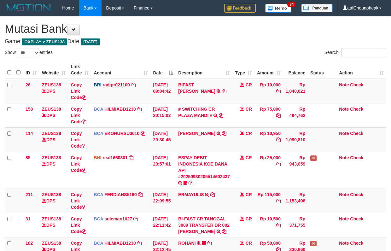
select select "***"
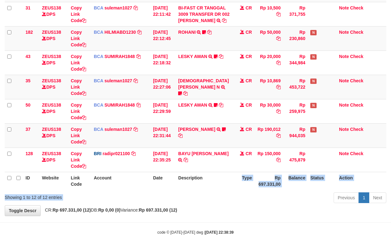
drag, startPoint x: 204, startPoint y: 188, endPoint x: 210, endPoint y: 203, distance: 16.7
click at [210, 203] on div "Show ** ** ** *** entries Search: ID Website Link Code Account Date Description…" at bounding box center [195, 21] width 381 height 368
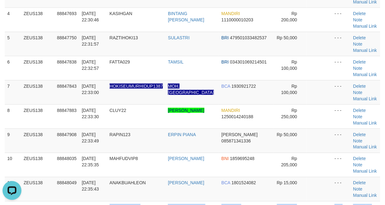
click at [161, 161] on tbody "1 ZEUS138 88847500 [DATE] 22:27:56 KENNONG09 [PERSON_NAME] BRI 610701019611533 …" at bounding box center [193, 193] width 376 height 516
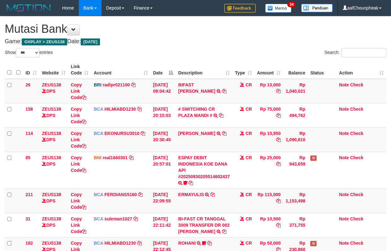
select select "***"
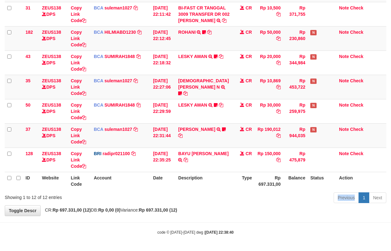
click at [210, 203] on div "Previous 1 Next" at bounding box center [277, 199] width 218 height 14
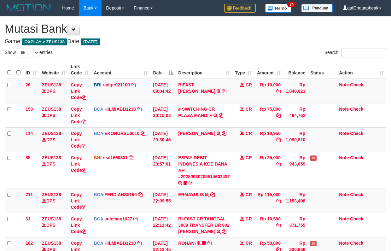
select select "***"
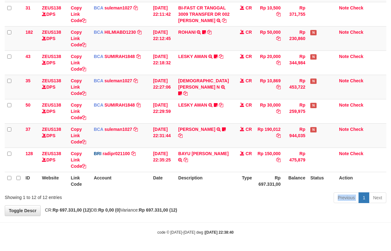
click at [208, 202] on div "Previous 1 Next" at bounding box center [277, 199] width 218 height 14
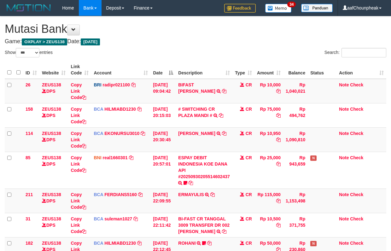
select select "***"
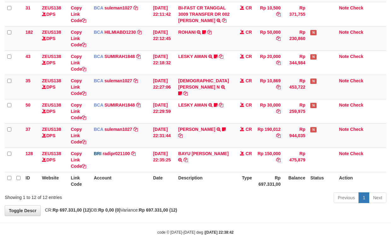
drag, startPoint x: 265, startPoint y: 174, endPoint x: 262, endPoint y: 179, distance: 5.9
click at [262, 179] on th "Rp 697.331,00" at bounding box center [268, 181] width 29 height 18
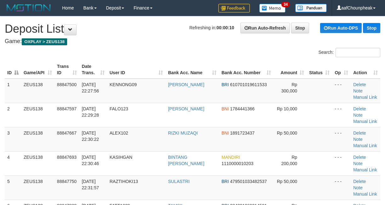
scroll to position [144, 0]
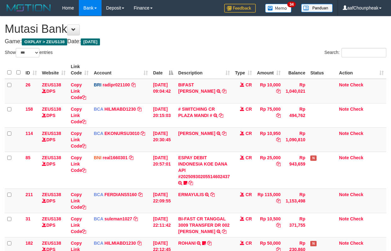
select select "***"
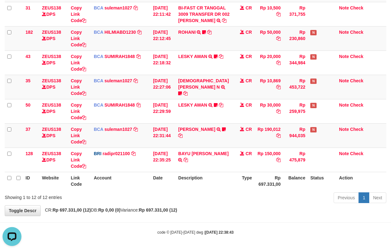
drag, startPoint x: 122, startPoint y: 64, endPoint x: 394, endPoint y: 67, distance: 272.2
click at [124, 62] on td "BCA SUMIRAH1848 DPS SUMIRAH mutasi_20250930_4156 | 43 mutasi_20250930_4156 | 43" at bounding box center [120, 62] width 59 height 24
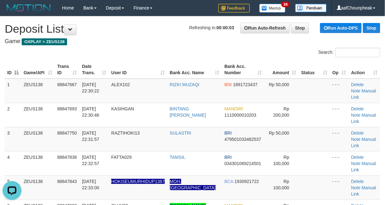
click at [104, 77] on tr "ID Game/API Trans ID Date Trans. User ID Bank Acc. Name Bank Acc. Number Amount…" at bounding box center [193, 70] width 376 height 18
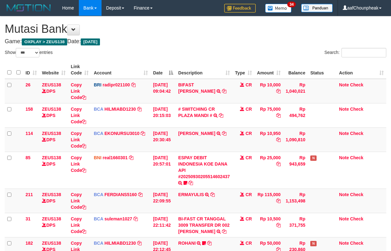
select select "***"
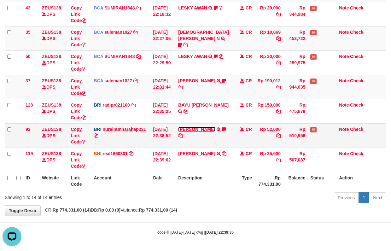
click at [198, 127] on link "DANA SURANTO" at bounding box center [196, 129] width 37 height 5
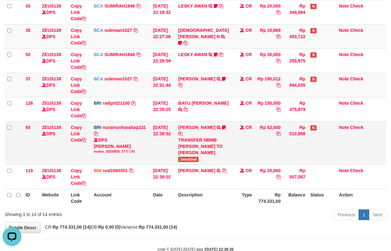
click at [188, 157] on span "Jawalabali" at bounding box center [188, 159] width 20 height 5
copy span "Jawalabali"
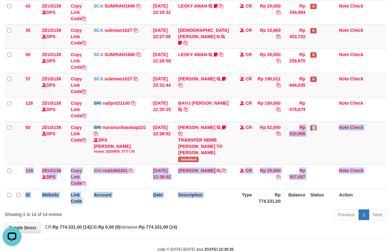
click at [242, 187] on table "ID Website Link Code Account Date Description Type Amount Balance Status Action…" at bounding box center [195, 3] width 381 height 407
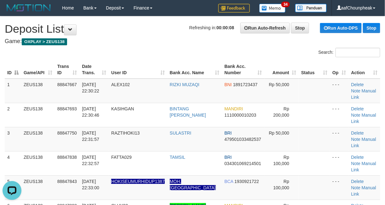
click at [148, 31] on h1 "Refreshing in: 00:00:08 Run Auto-Refresh Stop Run Auto-DPS Stop Deposit List" at bounding box center [193, 29] width 376 height 13
drag, startPoint x: 148, startPoint y: 31, endPoint x: 122, endPoint y: 42, distance: 28.3
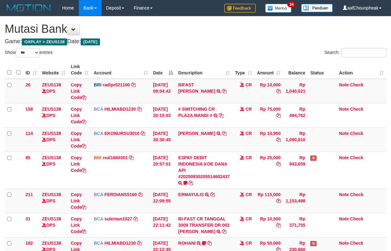
select select "***"
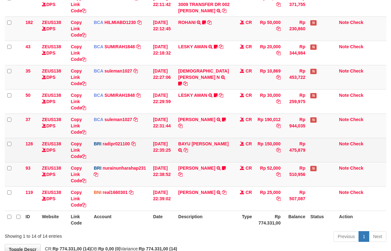
scroll to position [261, 0]
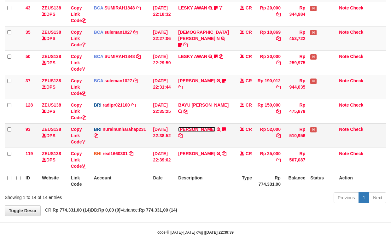
click at [197, 129] on link "[PERSON_NAME]" at bounding box center [196, 129] width 37 height 5
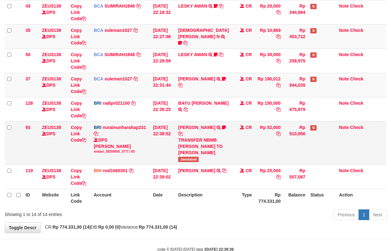
click at [191, 157] on span "Jawalabali" at bounding box center [188, 159] width 20 height 5
copy span "Jawalabali"
click at [165, 183] on table "ID Website Link Code Account Date Description Type Amount Balance Status Action…" at bounding box center [195, 3] width 381 height 407
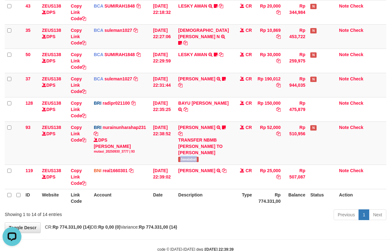
click at [165, 189] on th "Date" at bounding box center [162, 198] width 25 height 18
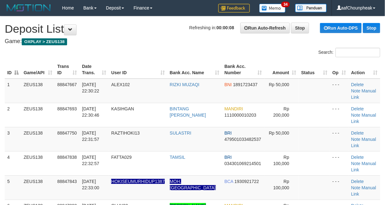
click at [152, 34] on h1 "Refreshing in: 00:00:08 Run Auto-Refresh Stop Run Auto-DPS Stop Deposit List" at bounding box center [193, 29] width 376 height 13
drag, startPoint x: 152, startPoint y: 34, endPoint x: 133, endPoint y: 46, distance: 22.5
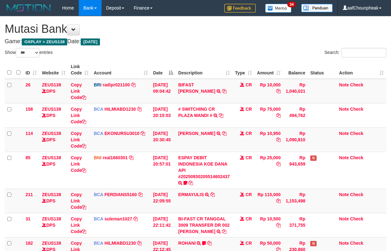
select select "***"
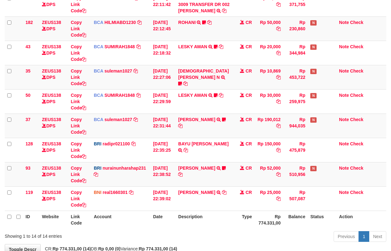
scroll to position [261, 0]
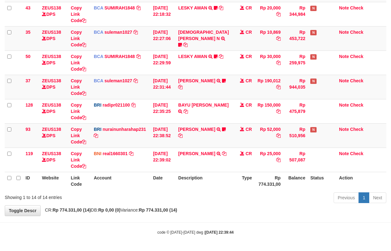
click at [165, 183] on th "Date" at bounding box center [162, 181] width 25 height 18
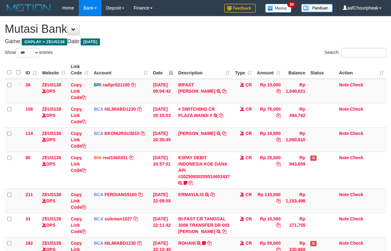
select select "***"
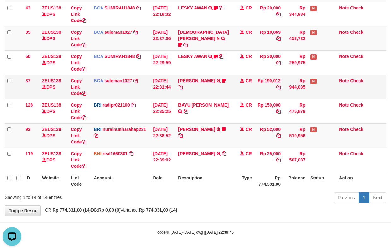
click at [131, 75] on td "BCA suleman1027 DPS SULEMAN mutasi_20250930_2972 | 37 mutasi_20250930_2972 | 37" at bounding box center [120, 87] width 59 height 24
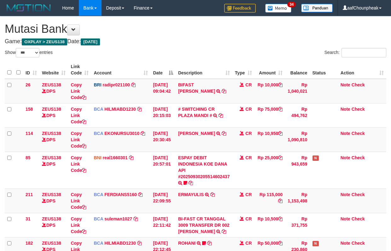
select select "***"
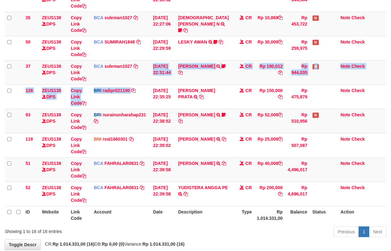
click at [141, 89] on tbody "26 ZEUS138 DPS Copy Link Code BRI radipr021100 DPS [PERSON_NAME] mutasi_2025093…" at bounding box center [195, 5] width 381 height 401
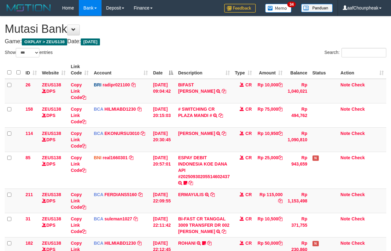
select select "***"
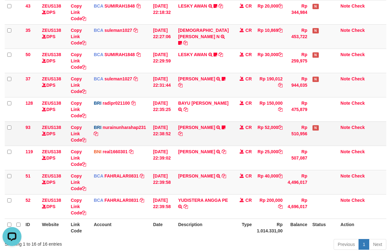
click at [284, 130] on td "Rp 52,000" at bounding box center [269, 133] width 31 height 24
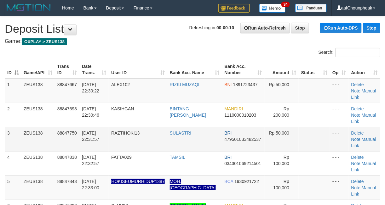
drag, startPoint x: 150, startPoint y: 138, endPoint x: 155, endPoint y: 141, distance: 6.4
click at [155, 141] on td "RAZTIHOKI13" at bounding box center [138, 139] width 59 height 24
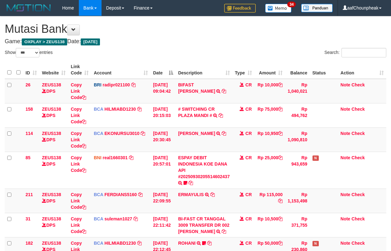
select select "***"
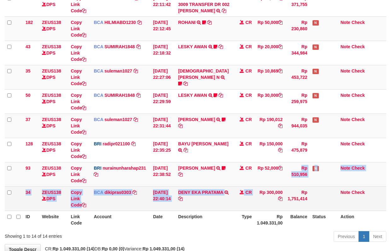
click at [260, 191] on tbody "26 ZEUS138 DPS Copy Link Code BRI radipr021100 DPS REYNALDI ADI PRATAMA mutasi_…" at bounding box center [195, 34] width 381 height 353
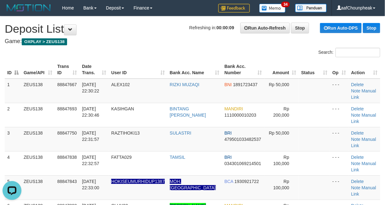
click at [181, 67] on th "Bank Acc. Name" at bounding box center [194, 70] width 55 height 18
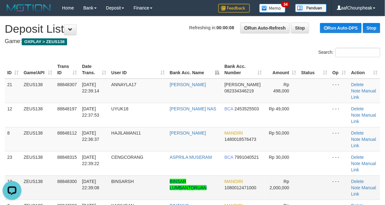
scroll to position [131, 0]
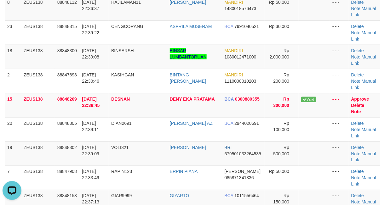
drag, startPoint x: 202, startPoint y: 40, endPoint x: 0, endPoint y: 76, distance: 205.1
click at [186, 40] on td "ASPRILA MUSERAM" at bounding box center [194, 32] width 55 height 24
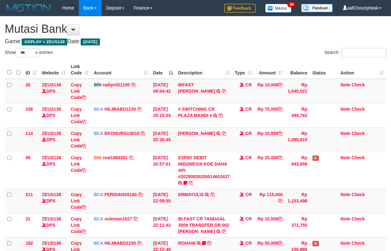
select select "***"
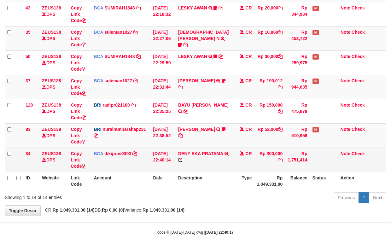
click at [180, 158] on icon at bounding box center [180, 160] width 4 height 4
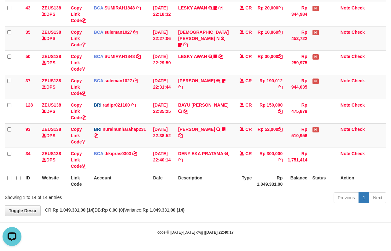
scroll to position [0, 0]
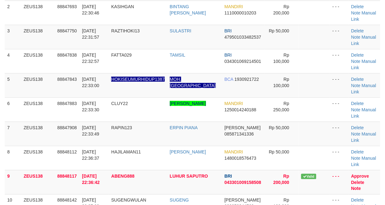
scroll to position [131, 0]
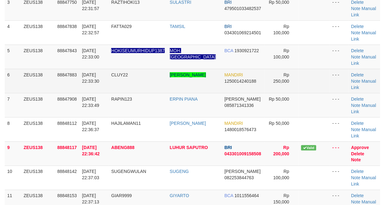
click at [102, 84] on td "30/09/2025 22:33:30" at bounding box center [93, 81] width 29 height 24
drag, startPoint x: 146, startPoint y: 77, endPoint x: 120, endPoint y: 78, distance: 25.9
click at [122, 78] on td "CLUY22" at bounding box center [138, 81] width 59 height 24
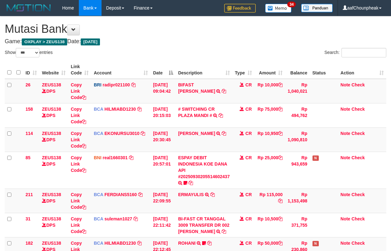
select select "***"
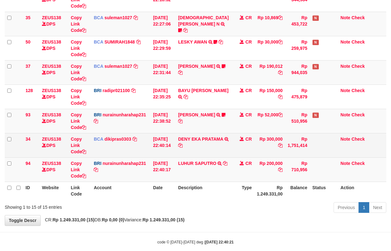
scroll to position [261, 0]
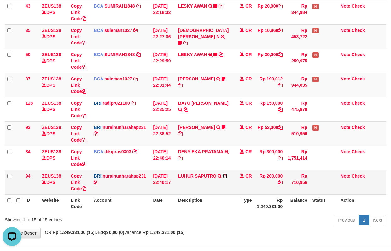
click at [227, 177] on icon at bounding box center [225, 176] width 4 height 4
drag, startPoint x: 227, startPoint y: 177, endPoint x: 294, endPoint y: 151, distance: 71.4
click at [227, 177] on icon at bounding box center [225, 176] width 4 height 4
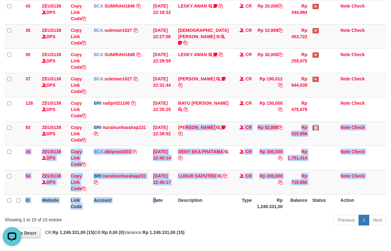
click at [156, 204] on table "ID Website Link Code Account Date Description Type Amount Balance Status Action…" at bounding box center [195, 6] width 381 height 412
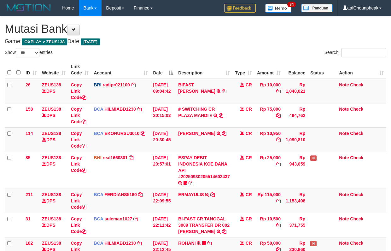
select select "***"
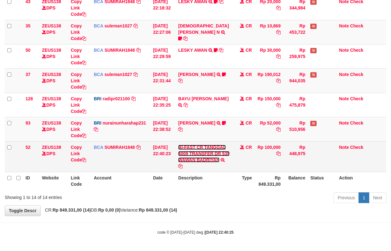
click at [185, 154] on link "BI-FAST CR TANGGAL 3009 TRANSFER DR 535 WAWAN BADRIYAH" at bounding box center [203, 154] width 51 height 18
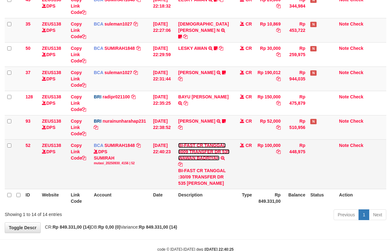
click at [185, 154] on link "BI-FAST CR TANGGAL 3009 TRANSFER DR 535 WAWAN BADRIYAH" at bounding box center [203, 152] width 51 height 18
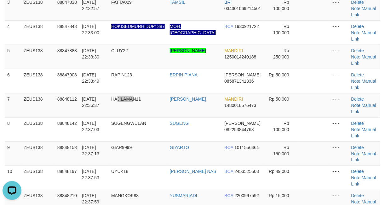
drag, startPoint x: 137, startPoint y: 100, endPoint x: 194, endPoint y: 131, distance: 65.6
click at [138, 101] on span "HAJILAMAN11" at bounding box center [126, 99] width 30 height 5
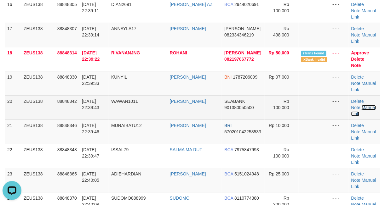
click at [352, 116] on link "Manual Link" at bounding box center [363, 110] width 25 height 11
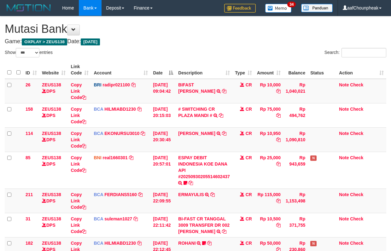
select select "***"
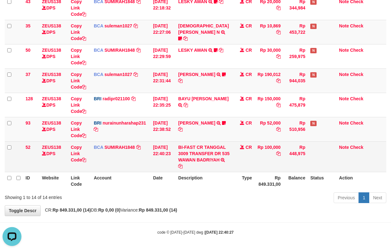
click at [245, 169] on td "CR" at bounding box center [243, 156] width 22 height 31
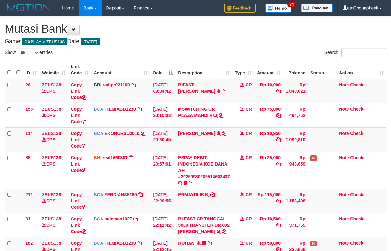
select select "***"
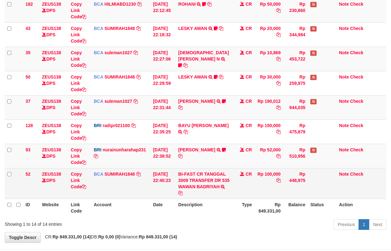
scroll to position [267, 0]
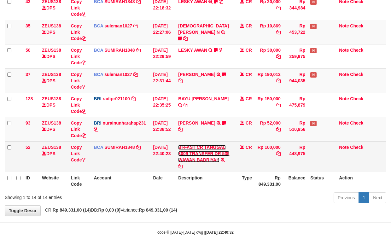
click at [192, 158] on link "BI-FAST CR TANGGAL 3009 TRANSFER DR 535 WAWAN BADRIYAH" at bounding box center [203, 154] width 51 height 18
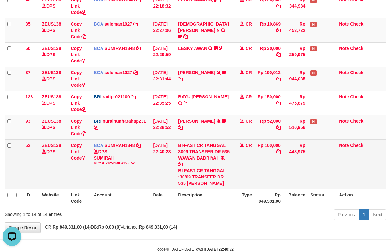
scroll to position [0, 0]
drag, startPoint x: 193, startPoint y: 185, endPoint x: 240, endPoint y: 178, distance: 47.1
click at [220, 188] on td "BI-FAST CR TANGGAL 3009 TRANSFER DR 535 WAWAN BADRIYAH BI-FAST CR TANGGAL :30/0…" at bounding box center [203, 163] width 57 height 49
copy div "[PERSON_NAME]"
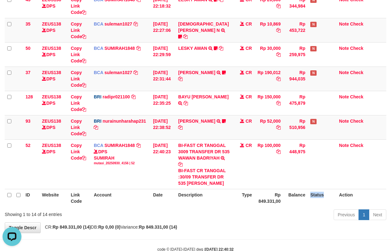
click at [313, 200] on th "Status" at bounding box center [322, 198] width 29 height 18
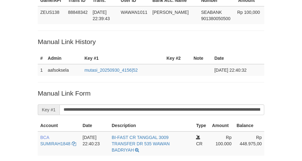
scroll to position [140, 0]
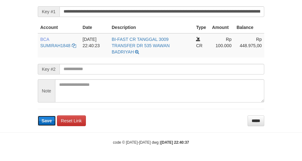
click at [41, 124] on button "Save" at bounding box center [47, 121] width 18 height 10
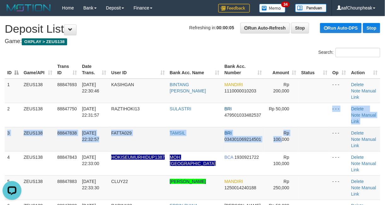
drag, startPoint x: 290, startPoint y: 132, endPoint x: 280, endPoint y: 135, distance: 10.0
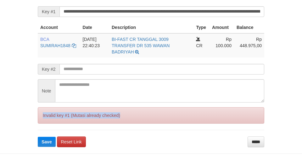
click at [45, 122] on div "Invalid key #1 (Mutasi already checked)" at bounding box center [151, 115] width 227 height 16
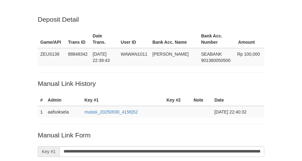
scroll to position [140, 0]
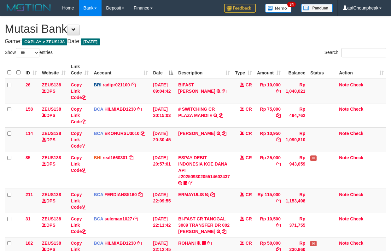
select select "***"
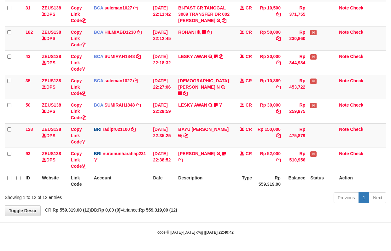
drag, startPoint x: 278, startPoint y: 167, endPoint x: 388, endPoint y: 139, distance: 113.9
click at [279, 166] on tr "93 ZEUS138 DPS Copy Link Code BRI nurainunharahap231 DPS NURAINUN HARAHAP mutas…" at bounding box center [195, 159] width 381 height 24
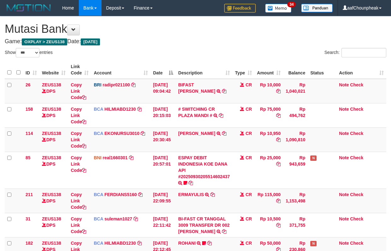
select select "***"
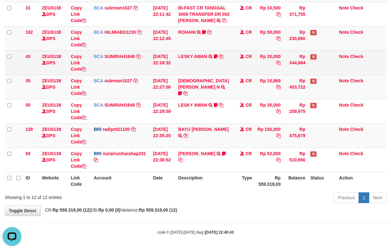
click at [131, 60] on td "BCA SUMIRAH1848 DPS SUMIRAH mutasi_20250930_4156 | 43 mutasi_20250930_4156 | 43" at bounding box center [120, 62] width 59 height 24
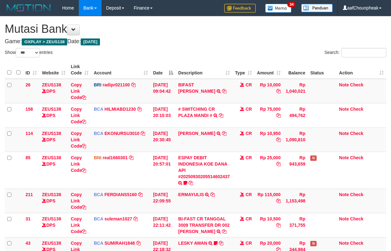
select select "***"
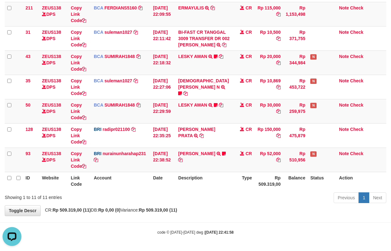
click at [270, 201] on div "Previous 1 Next" at bounding box center [277, 199] width 218 height 14
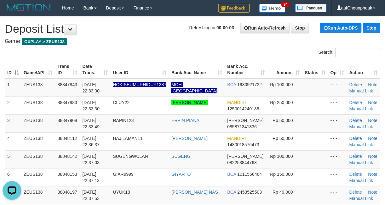
click at [164, 57] on div "Search:" at bounding box center [192, 53] width 385 height 11
drag, startPoint x: 156, startPoint y: 46, endPoint x: 28, endPoint y: 76, distance: 132.0
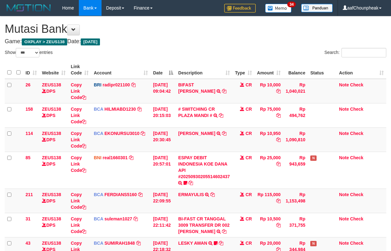
select select "***"
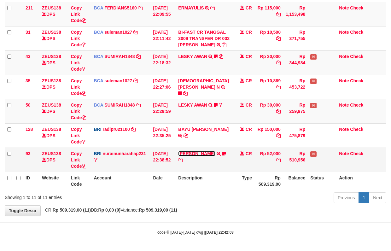
click at [195, 153] on link "DANA SURANTO" at bounding box center [196, 153] width 37 height 5
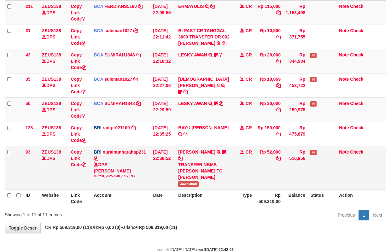
click at [187, 181] on span "Jawalabali" at bounding box center [188, 183] width 20 height 5
copy span "Jawalabali"
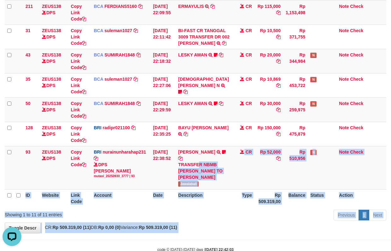
click at [152, 231] on body "Toggle navigation Home Bank Account List Mutasi Bank Search Note Mutasi Deposit…" at bounding box center [195, 40] width 391 height 456
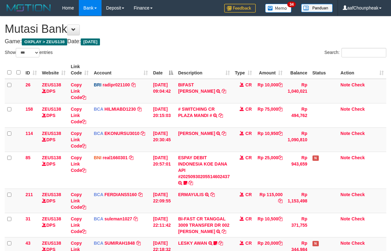
select select "***"
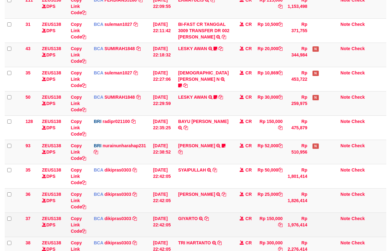
scroll to position [334, 0]
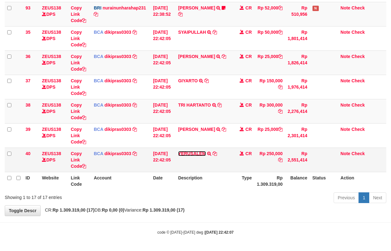
click at [190, 153] on link "YERUSALEM" at bounding box center [192, 153] width 28 height 5
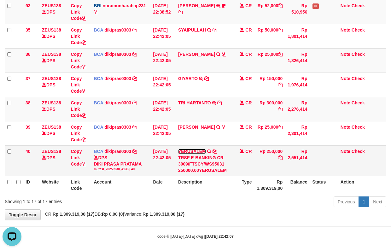
scroll to position [0, 0]
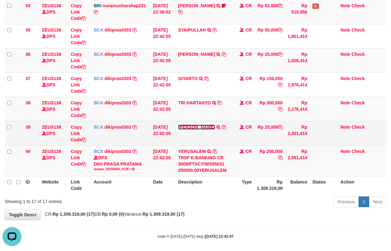
click at [187, 129] on link "JOHAN ROBERT POLNA" at bounding box center [196, 126] width 37 height 5
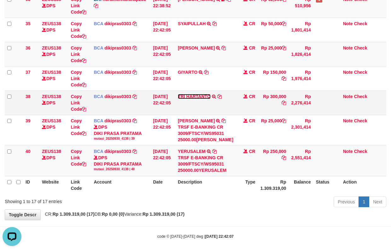
click at [187, 99] on link "TRI HARTANTO" at bounding box center [194, 96] width 33 height 5
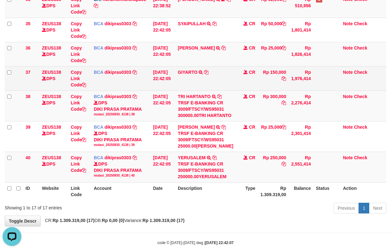
click at [188, 74] on td "GIYARTO TRSF E-BANKING CR 3009/FTSCY/WS95031 150000.00GIYARTO" at bounding box center [205, 78] width 60 height 24
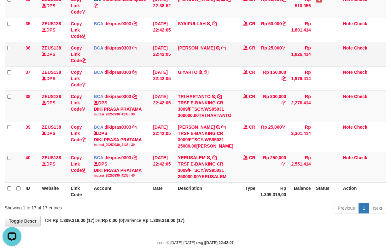
click at [187, 59] on td "YADI HARDIYANSYAH TRSF E-BANKING CR 3009/FTSCY/WS95031 25000.00DPST YADI HARDIY…" at bounding box center [205, 54] width 60 height 24
click at [187, 50] on link "YADI HARDIYANSYAH" at bounding box center [196, 47] width 37 height 5
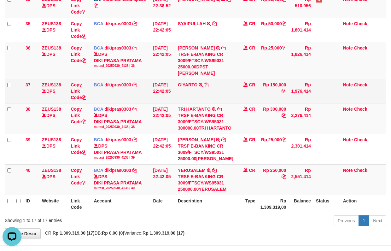
click at [244, 103] on td "CR" at bounding box center [247, 91] width 22 height 24
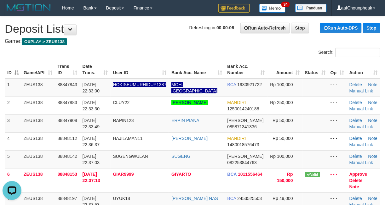
drag, startPoint x: 167, startPoint y: 42, endPoint x: 2, endPoint y: 93, distance: 173.2
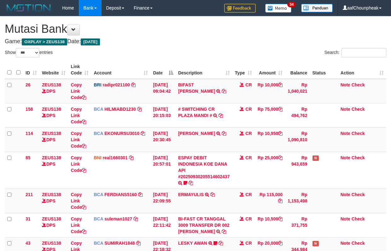
select select "***"
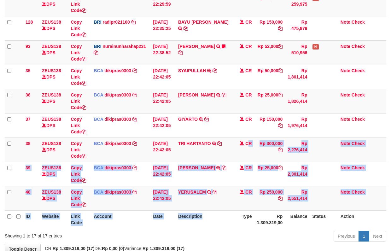
scroll to position [334, 0]
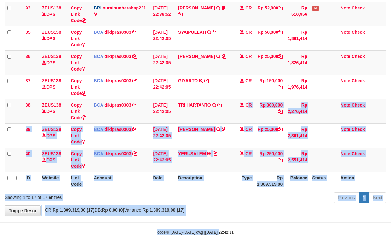
drag, startPoint x: 212, startPoint y: 224, endPoint x: 212, endPoint y: 227, distance: 3.5
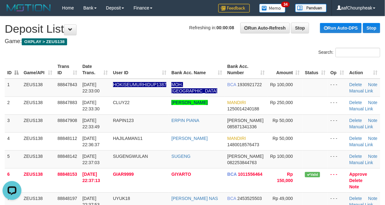
click at [149, 64] on th "User ID" at bounding box center [140, 70] width 59 height 18
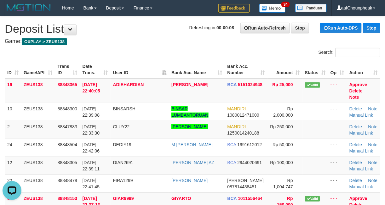
scroll to position [397, 0]
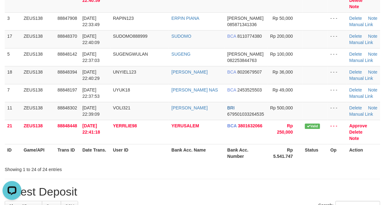
drag, startPoint x: 152, startPoint y: 33, endPoint x: 3, endPoint y: 83, distance: 157.2
click at [131, 48] on td "SUGENGWULAN" at bounding box center [140, 57] width 59 height 18
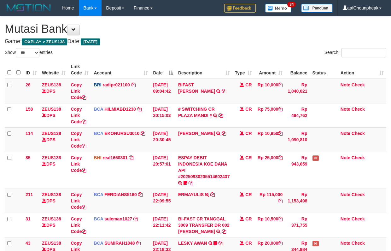
select select "***"
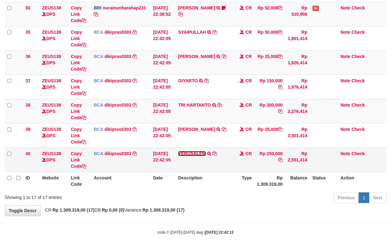
click at [196, 153] on link "YERUSALEM" at bounding box center [192, 153] width 28 height 5
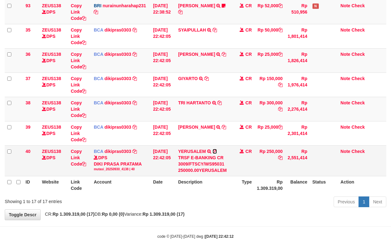
click at [217, 152] on icon at bounding box center [214, 151] width 4 height 4
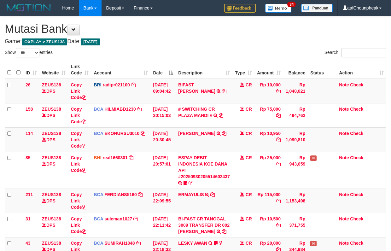
select select "***"
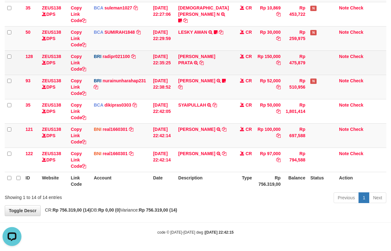
click at [188, 70] on td "[PERSON_NAME] PRATA TRANSFER NBMB [PERSON_NAME] PRATA TO [PERSON_NAME]" at bounding box center [203, 62] width 57 height 24
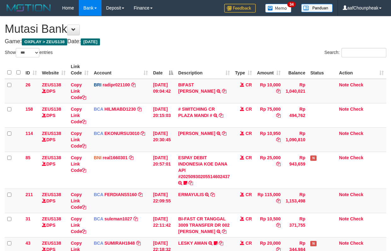
select select "***"
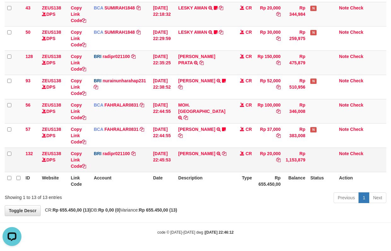
drag, startPoint x: 212, startPoint y: 169, endPoint x: 319, endPoint y: 158, distance: 107.7
click at [213, 170] on td "DANA BRIANFRANSIS TRANSFER NBMB DANA BRIANFRANSIS TO REYNALDI ADI PRATAMA" at bounding box center [203, 159] width 57 height 24
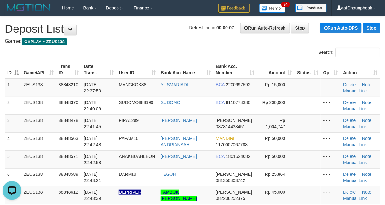
drag, startPoint x: 180, startPoint y: 47, endPoint x: 2, endPoint y: 116, distance: 191.4
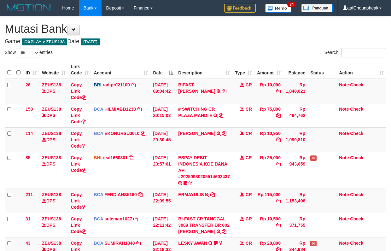
select select "***"
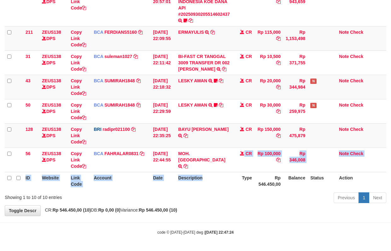
click at [220, 171] on table "ID Website Link Code Account Date Description Type Amount Balance Status Action…" at bounding box center [195, 44] width 381 height 291
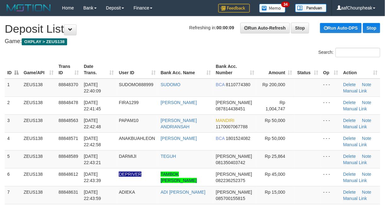
drag, startPoint x: 138, startPoint y: 59, endPoint x: 1, endPoint y: 111, distance: 146.9
click at [124, 63] on div "ID Game/API Trans ID Date Trans. User ID Bank Acc. Name Bank Acc. Number Amount…" at bounding box center [192, 195] width 385 height 273
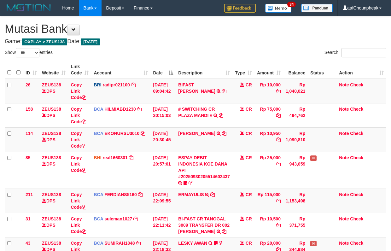
select select "***"
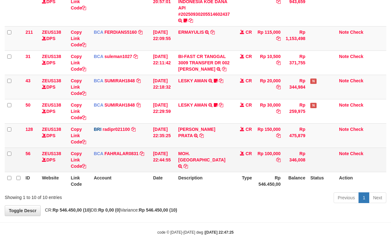
click at [222, 162] on tr "56 ZEUS138 DPS Copy Link Code BCA FAHRALAR0831 DPS FAHRAL ARROHMAN mutasi_20250…" at bounding box center [195, 159] width 381 height 24
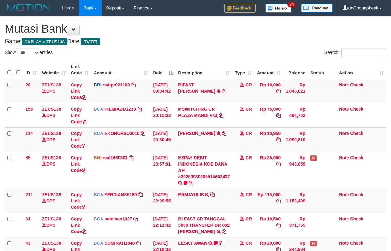
select select "***"
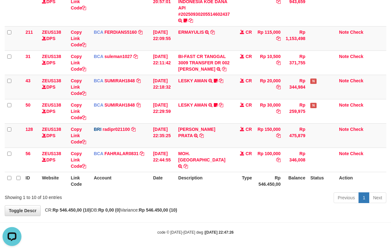
click at [209, 204] on div "Previous 1 Next" at bounding box center [277, 199] width 218 height 14
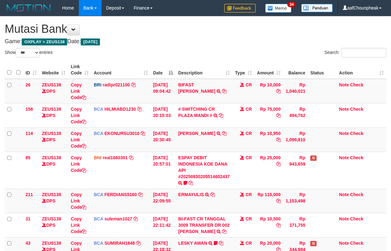
select select "***"
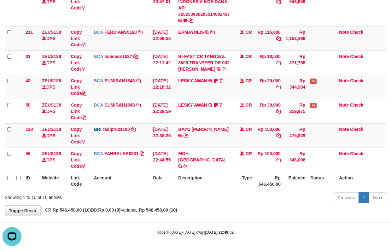
click at [201, 197] on div "Previous 1 Next" at bounding box center [277, 199] width 218 height 14
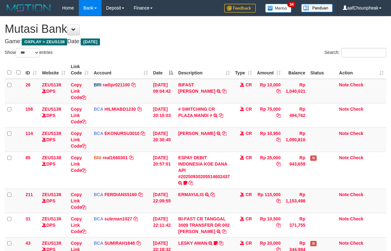
select select "***"
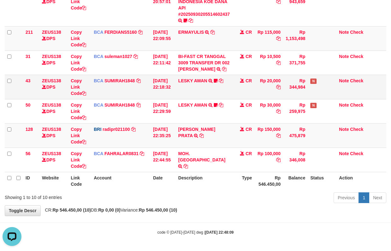
drag, startPoint x: 157, startPoint y: 45, endPoint x: 302, endPoint y: 76, distance: 148.1
click at [158, 49] on tbody "26 ZEUS138 DPS Copy Link Code BRI radipr021100 DPS REYNALDI ADI PRATAMA mutasi_…" at bounding box center [195, 45] width 381 height 256
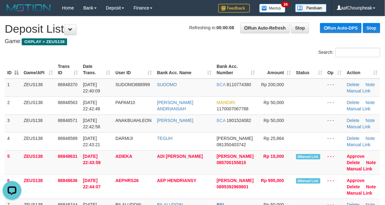
click at [159, 56] on div "Search:" at bounding box center [192, 53] width 385 height 11
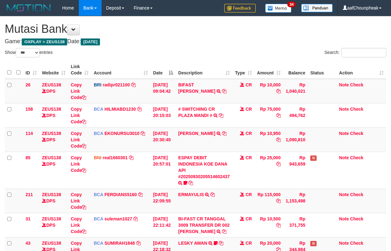
select select "***"
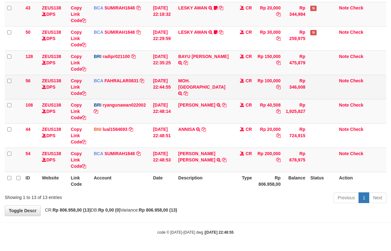
drag, startPoint x: 165, startPoint y: 180, endPoint x: 362, endPoint y: 157, distance: 198.3
click at [166, 180] on th "Date" at bounding box center [162, 181] width 25 height 18
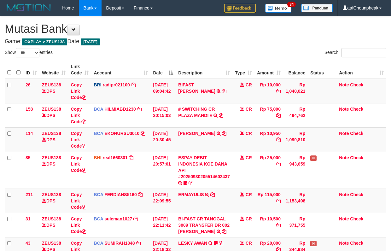
select select "***"
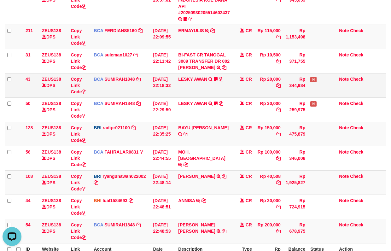
click at [130, 76] on td "BCA SUMIRAH1848 DPS SUMIRAH mutasi_20250930_4156 | 43 mutasi_20250930_4156 | 43" at bounding box center [120, 85] width 59 height 24
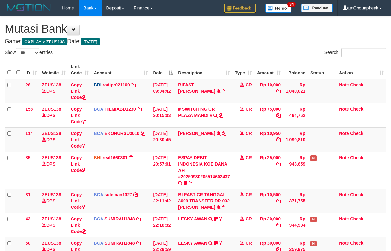
select select "***"
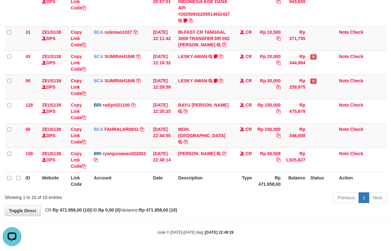
click at [232, 175] on tr "ID Website Link Code Account Date Description Type Rp 471.958,00 Balance Status…" at bounding box center [195, 181] width 381 height 18
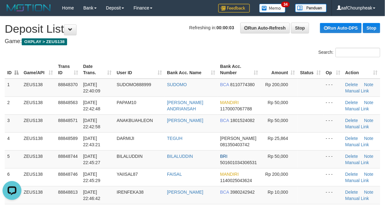
click at [164, 65] on th "User ID" at bounding box center [139, 70] width 50 height 18
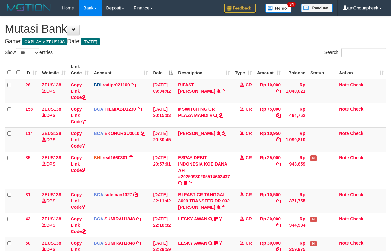
select select "***"
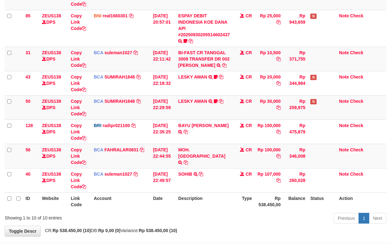
scroll to position [164, 0]
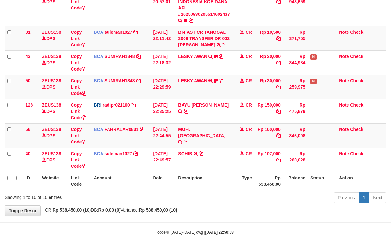
drag, startPoint x: 208, startPoint y: 175, endPoint x: 395, endPoint y: 118, distance: 195.3
click at [212, 172] on th "Description" at bounding box center [203, 181] width 57 height 18
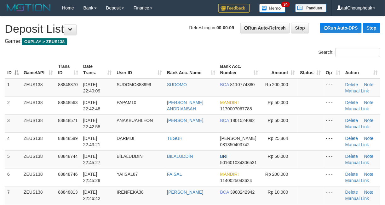
drag, startPoint x: 113, startPoint y: 53, endPoint x: 89, endPoint y: 63, distance: 26.0
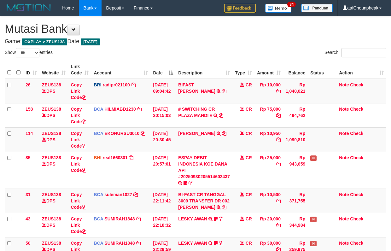
select select "***"
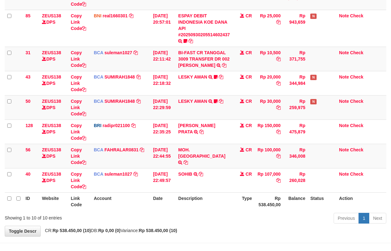
click at [159, 194] on div "Show ** ** ** *** entries Search: ID Website Link Code Account Date Description…" at bounding box center [195, 65] width 381 height 319
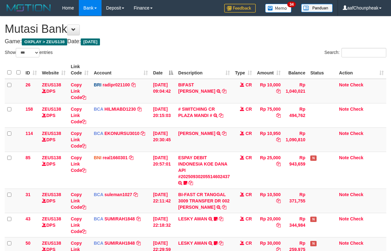
select select "***"
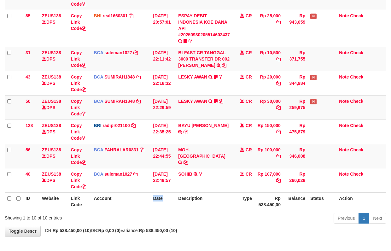
click at [160, 196] on th "Date" at bounding box center [162, 201] width 25 height 18
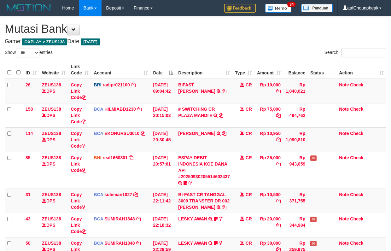
select select "***"
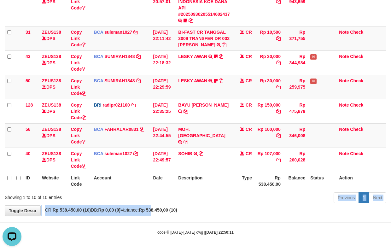
click at [167, 207] on div "**********" at bounding box center [195, 34] width 391 height 361
